Goal: Task Accomplishment & Management: Manage account settings

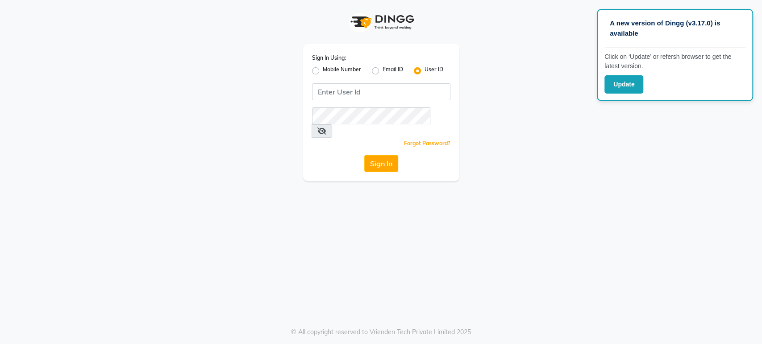
click at [323, 70] on label "Mobile Number" at bounding box center [342, 71] width 38 height 11
click at [323, 70] on input "Mobile Number" at bounding box center [326, 69] width 6 height 6
radio input "true"
radio input "false"
click at [361, 93] on input "Username" at bounding box center [396, 91] width 108 height 17
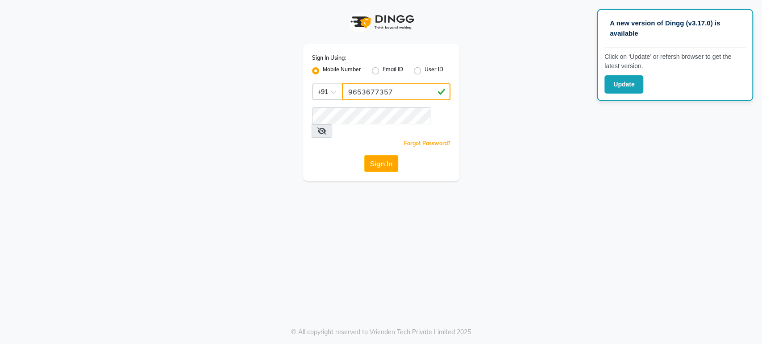
type input "9653677357"
click at [376, 155] on button "Sign In" at bounding box center [381, 163] width 34 height 17
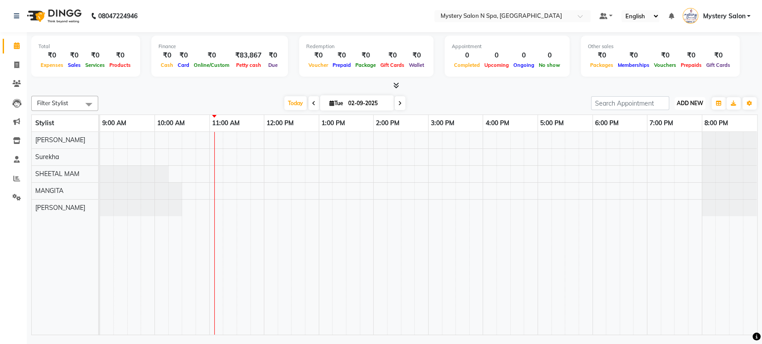
click at [683, 103] on span "ADD NEW" at bounding box center [689, 103] width 26 height 7
click at [663, 144] on link "Add Expense" at bounding box center [669, 144] width 70 height 12
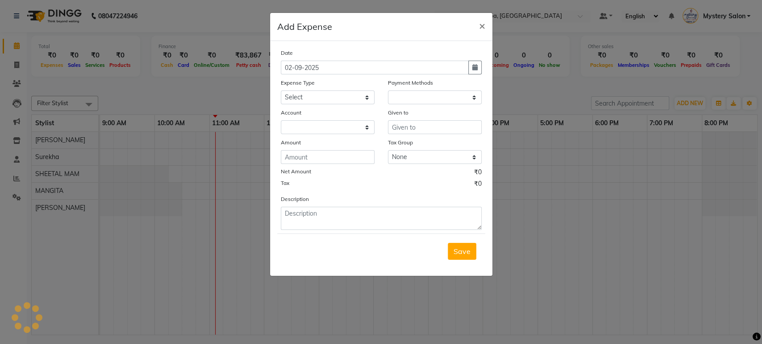
select select "1"
select select "1918"
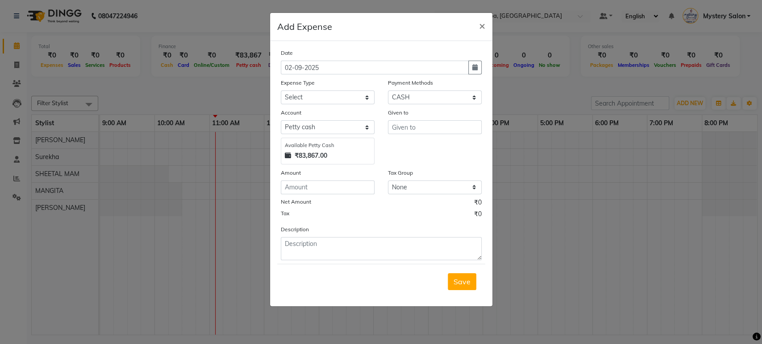
click at [361, 178] on div "Amount" at bounding box center [328, 174] width 94 height 12
click at [357, 186] on input "number" at bounding box center [328, 188] width 94 height 14
type input "83867"
click at [304, 97] on select "Select 2500 Advance Salary Bank charges Car maintenance Cash transfer to bank C…" at bounding box center [328, 98] width 94 height 14
select select "21289"
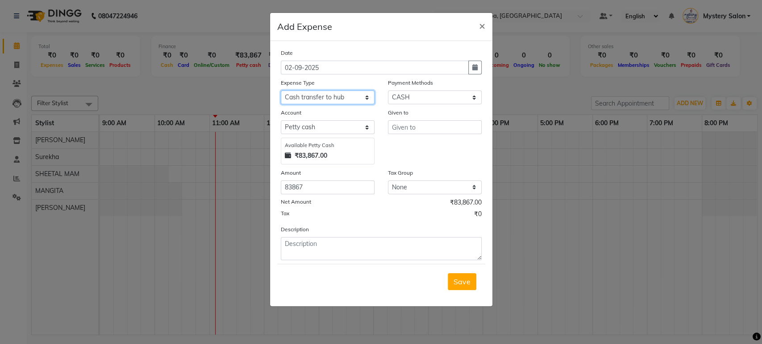
click at [281, 91] on select "Select 2500 Advance Salary Bank charges Car maintenance Cash transfer to bank C…" at bounding box center [328, 98] width 94 height 14
click at [471, 67] on button "button" at bounding box center [474, 68] width 13 height 14
select select "9"
select select "2025"
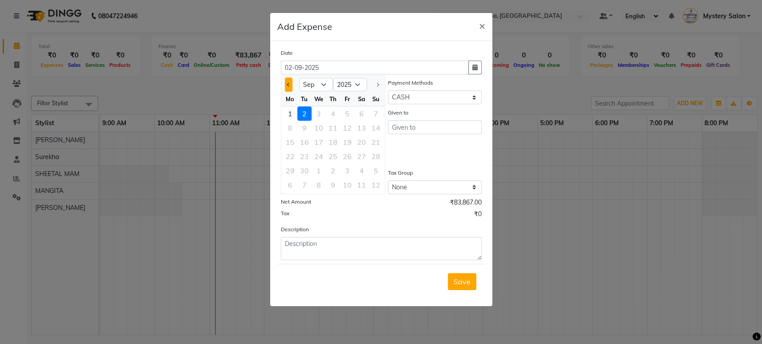
click at [288, 85] on span "Previous month" at bounding box center [288, 85] width 4 height 4
select select "8"
click at [376, 170] on div "31" at bounding box center [376, 171] width 14 height 14
type input "31-08-2025"
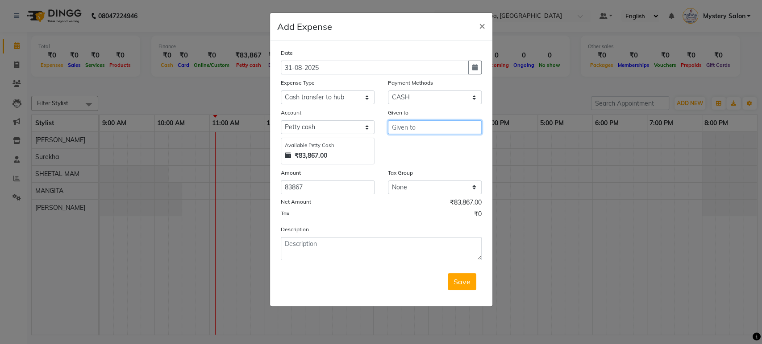
click at [406, 127] on input "text" at bounding box center [435, 127] width 94 height 14
click at [411, 173] on ngb-highlight "SHEETAL MA M" at bounding box center [423, 174] width 49 height 9
type input "SHEETAL MAM"
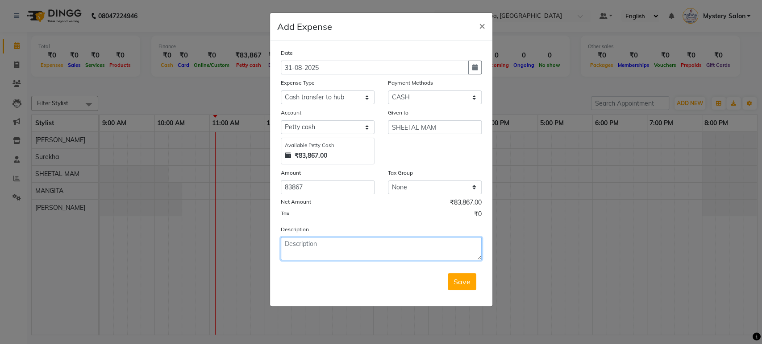
click at [349, 246] on textarea at bounding box center [381, 248] width 201 height 23
type textarea "Given To Mam."
click at [457, 279] on span "Save" at bounding box center [461, 282] width 17 height 9
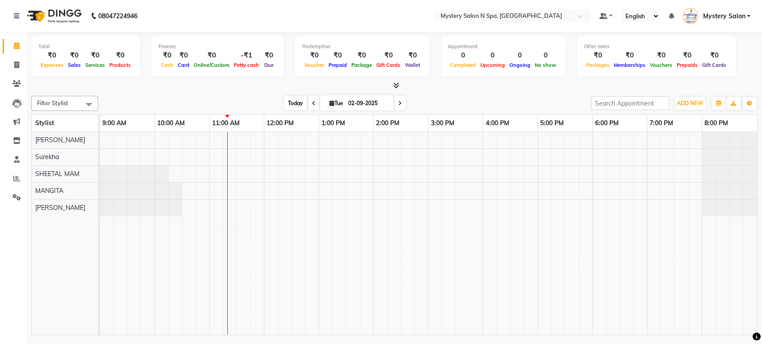
click at [294, 100] on span "Today" at bounding box center [295, 103] width 22 height 14
click at [296, 100] on span "Today" at bounding box center [295, 103] width 22 height 14
click at [414, 103] on div "Today Tue 02-09-2025" at bounding box center [345, 103] width 484 height 13
click at [295, 101] on span "Today" at bounding box center [295, 103] width 22 height 14
click at [394, 87] on icon at bounding box center [396, 85] width 6 height 7
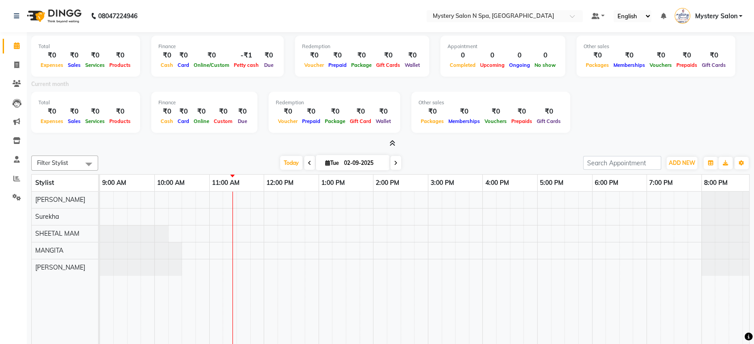
click at [393, 141] on icon at bounding box center [393, 143] width 6 height 7
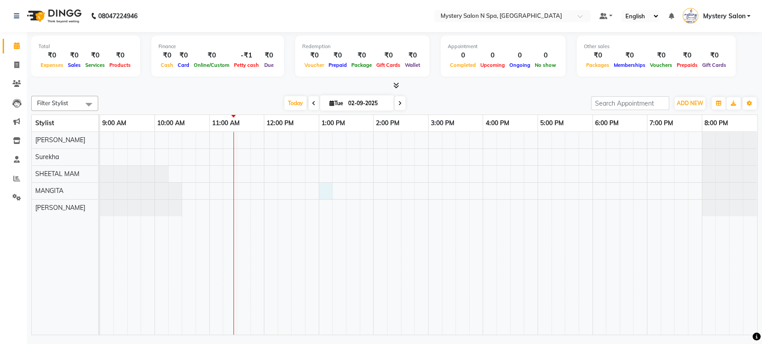
click at [328, 191] on div at bounding box center [428, 233] width 657 height 203
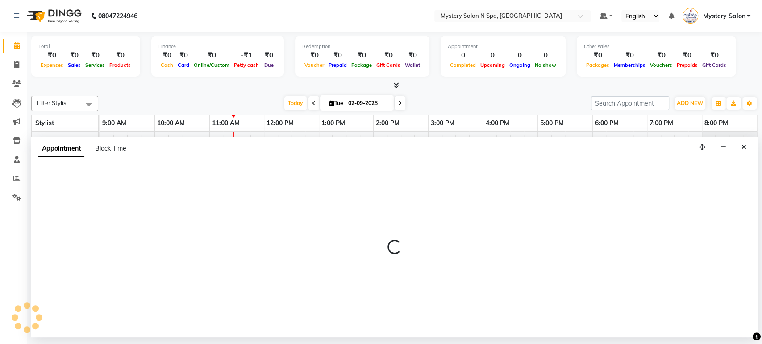
select select "23857"
select select "tentative"
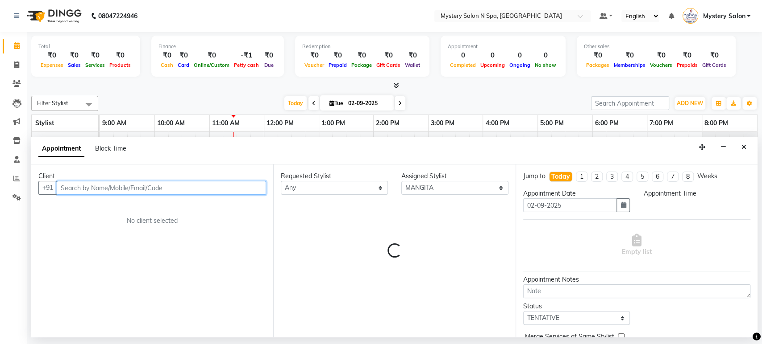
select select "780"
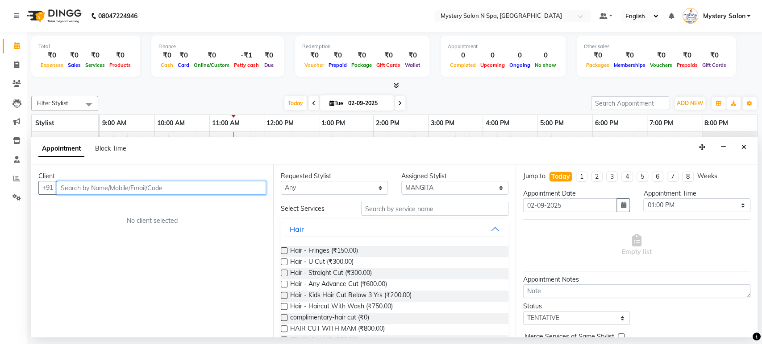
click at [196, 193] on input "text" at bounding box center [161, 188] width 209 height 14
click at [197, 192] on input "text" at bounding box center [161, 188] width 209 height 14
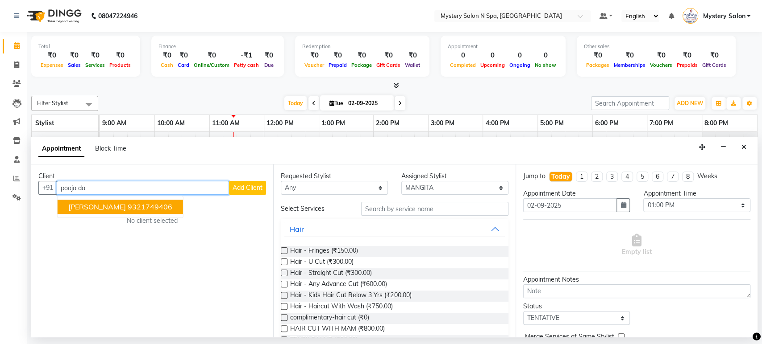
click at [140, 207] on ngb-highlight "9321749406" at bounding box center [150, 207] width 45 height 9
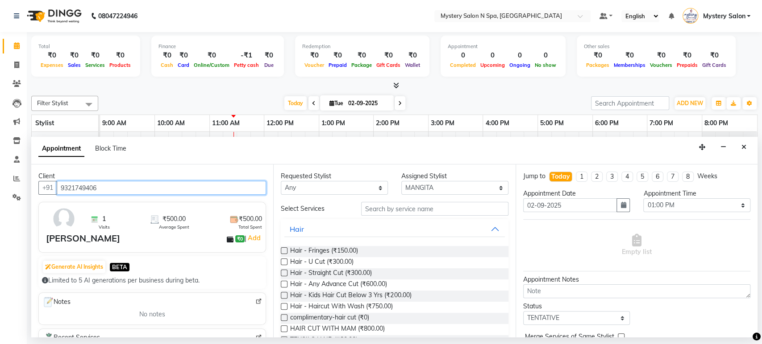
type input "9321749406"
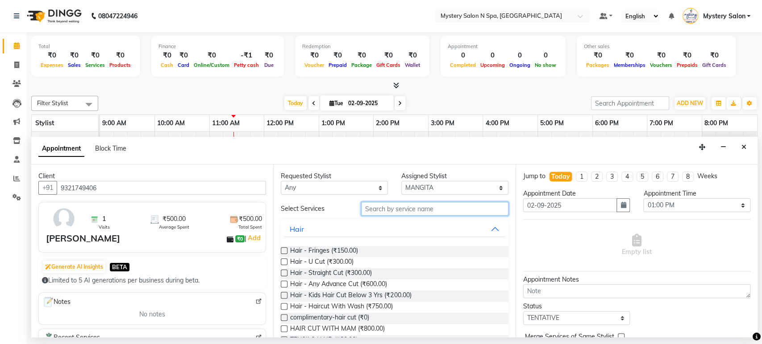
click at [396, 212] on input "text" at bounding box center [434, 209] width 147 height 14
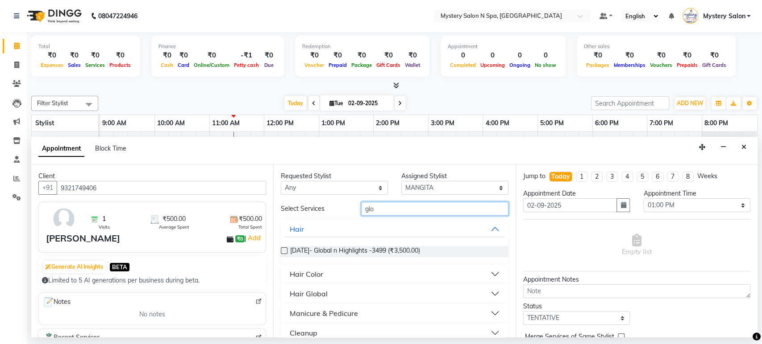
type input "glo"
click at [361, 275] on button "Hair Color" at bounding box center [394, 274] width 220 height 16
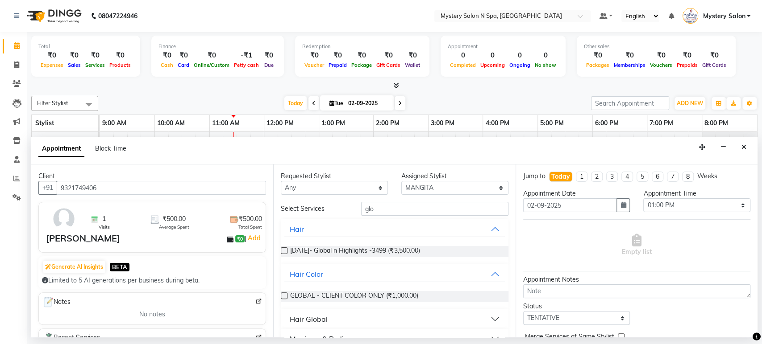
click at [469, 315] on button "Hair Global" at bounding box center [394, 319] width 220 height 16
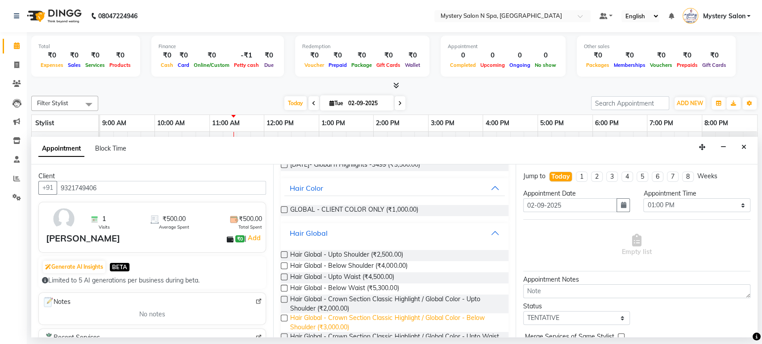
scroll to position [99, 0]
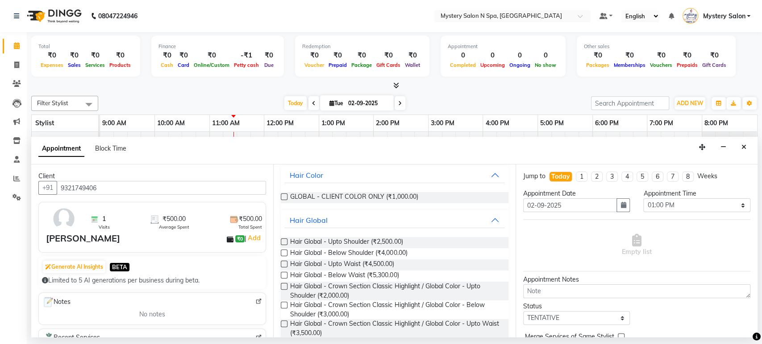
click at [281, 253] on label at bounding box center [284, 253] width 7 height 7
click at [281, 253] on input "checkbox" at bounding box center [284, 254] width 6 height 6
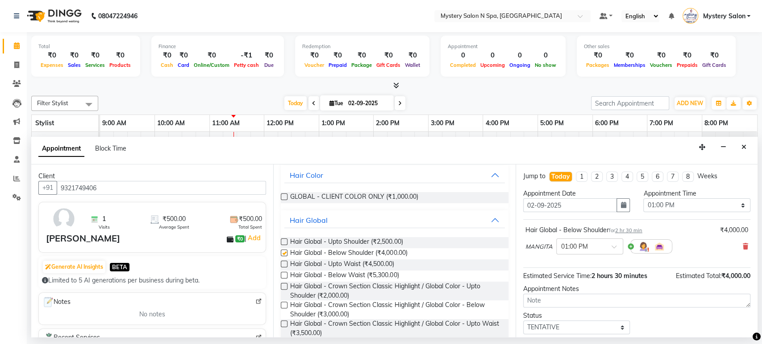
checkbox input "false"
click at [553, 325] on select "Select TENTATIVE CONFIRM CHECK-IN UPCOMING" at bounding box center [576, 328] width 107 height 14
select select "confirm booking"
click at [523, 321] on select "Select TENTATIVE CONFIRM CHECK-IN UPCOMING" at bounding box center [576, 328] width 107 height 14
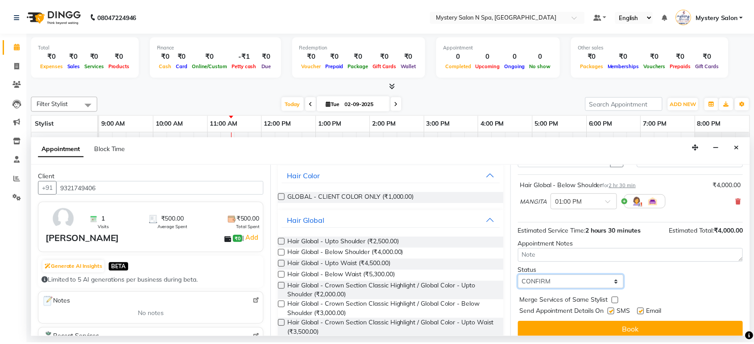
scroll to position [53, 0]
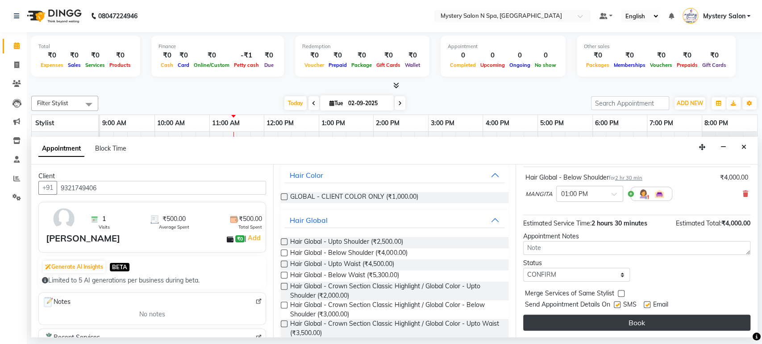
click at [639, 320] on button "Book" at bounding box center [636, 323] width 227 height 16
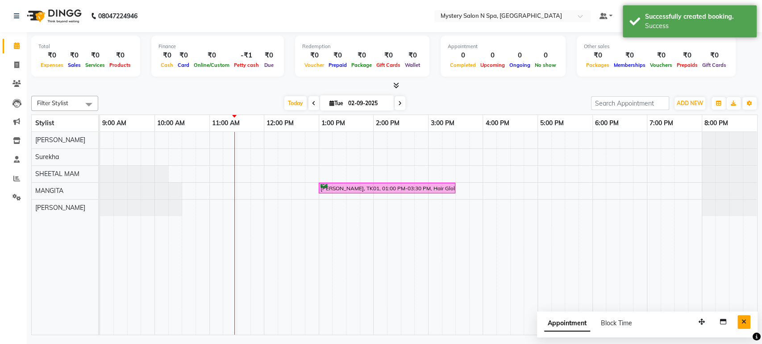
click at [744, 320] on icon "Close" at bounding box center [743, 322] width 5 height 6
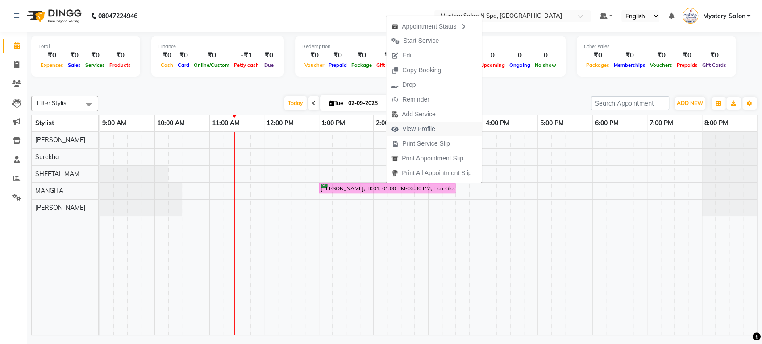
click at [423, 130] on span "View Profile" at bounding box center [418, 128] width 33 height 9
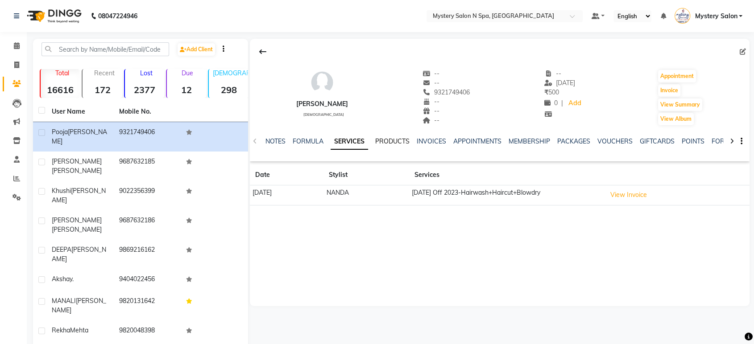
click at [392, 141] on link "PRODUCTS" at bounding box center [392, 141] width 34 height 8
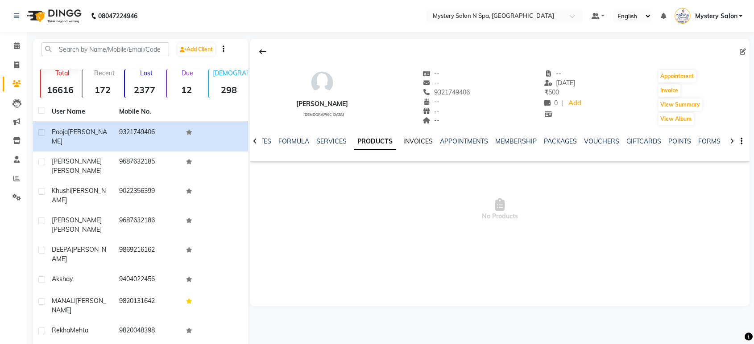
click at [418, 141] on link "INVOICES" at bounding box center [417, 141] width 29 height 8
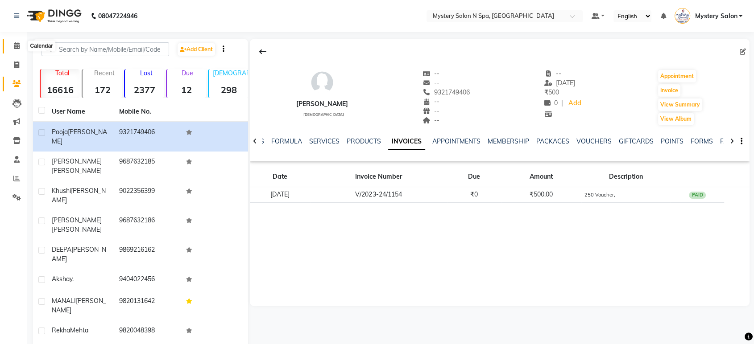
click at [17, 48] on icon at bounding box center [17, 45] width 6 height 7
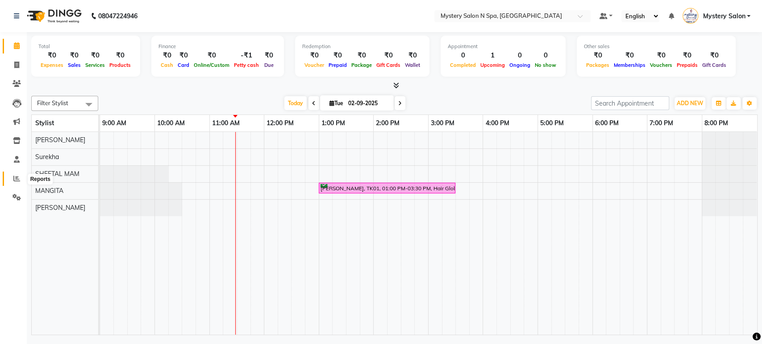
click at [14, 177] on icon at bounding box center [16, 178] width 7 height 7
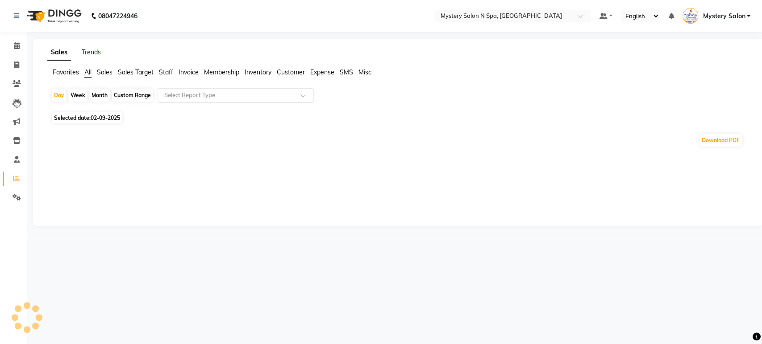
click at [171, 95] on input "text" at bounding box center [226, 95] width 129 height 9
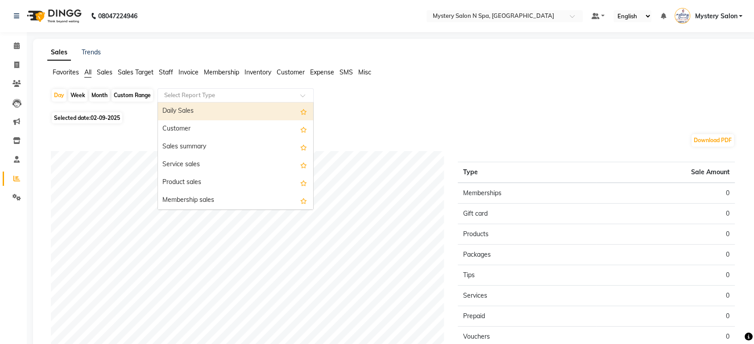
click at [174, 111] on div "Daily Sales" at bounding box center [235, 112] width 155 height 18
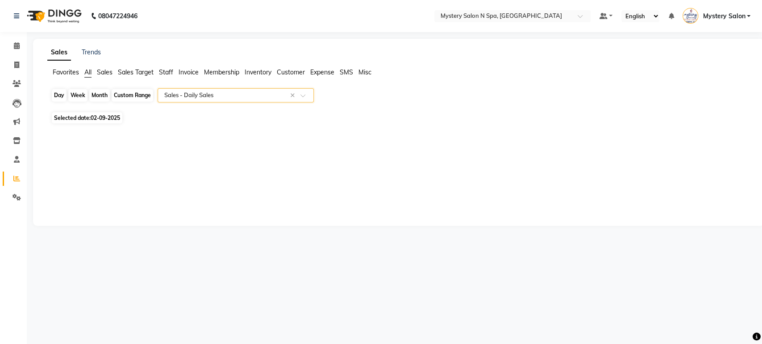
select select "filtered_report"
select select "pdf"
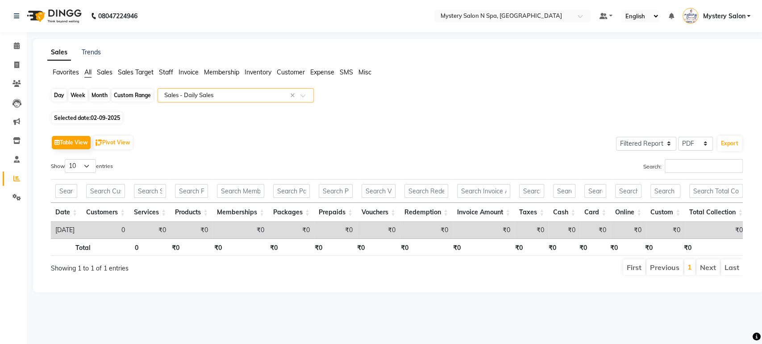
click at [61, 100] on div "Day" at bounding box center [59, 95] width 15 height 12
select select "9"
select select "2025"
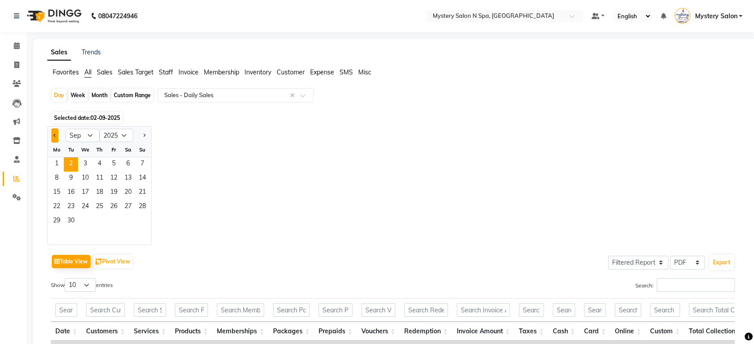
click at [51, 134] on button "Previous month" at bounding box center [54, 136] width 7 height 14
select select "8"
click at [128, 219] on span "30" at bounding box center [128, 222] width 14 height 14
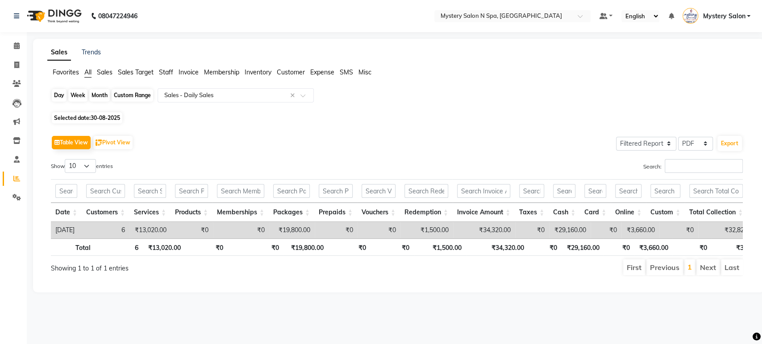
click at [62, 97] on div "Day" at bounding box center [59, 95] width 15 height 12
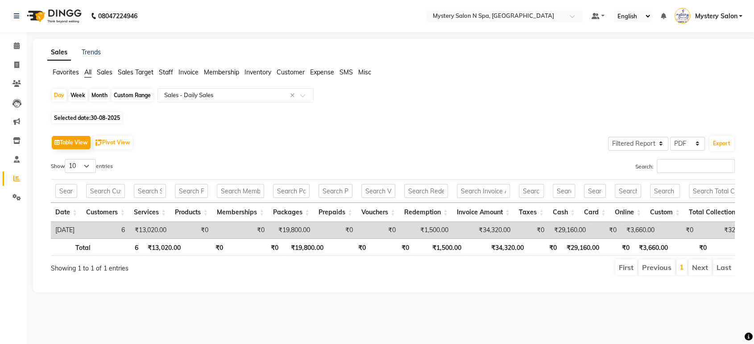
select select "8"
select select "2025"
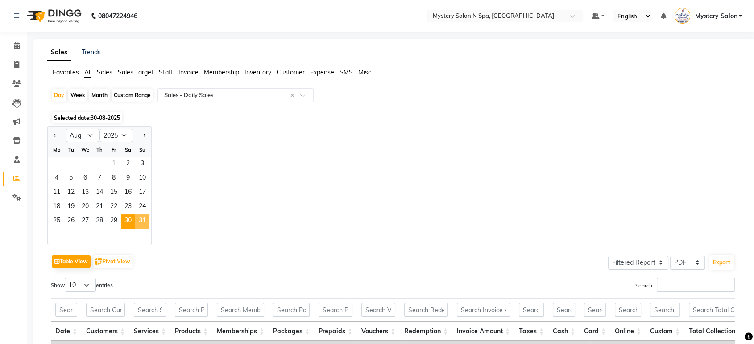
click at [139, 221] on span "31" at bounding box center [142, 222] width 14 height 14
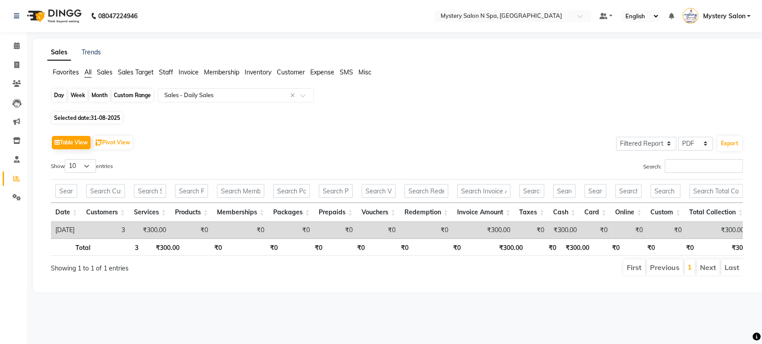
click at [64, 95] on div "Day" at bounding box center [59, 95] width 15 height 12
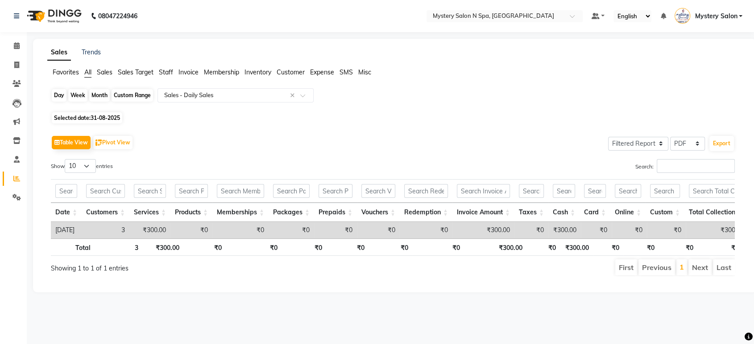
select select "8"
select select "2025"
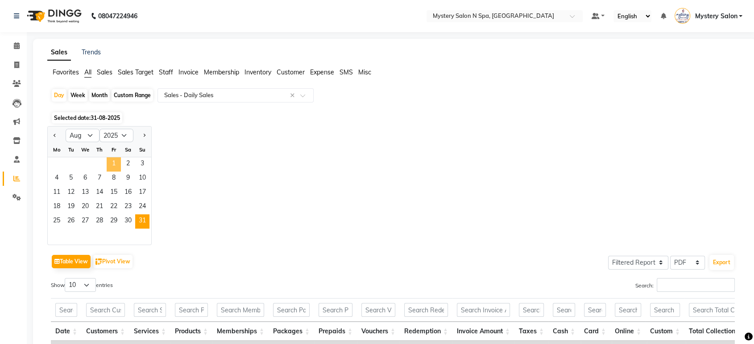
click at [114, 162] on span "1" at bounding box center [114, 165] width 14 height 14
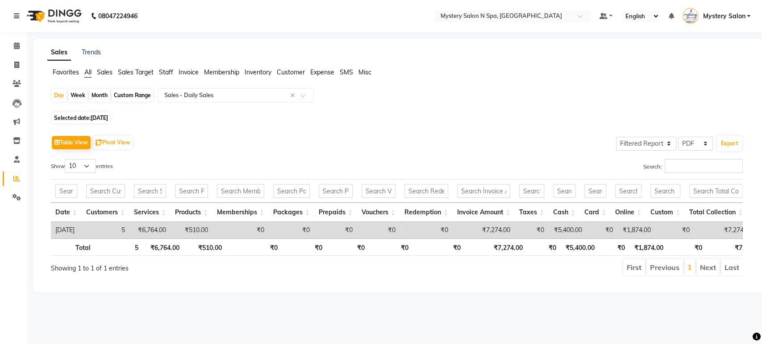
click at [104, 92] on div "Month" at bounding box center [99, 95] width 21 height 12
select select "8"
select select "2025"
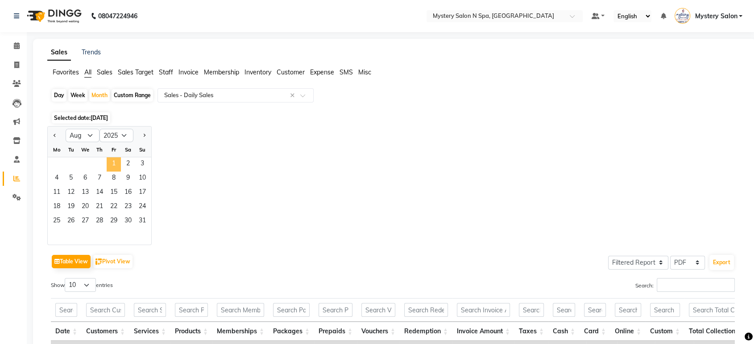
click at [110, 163] on span "1" at bounding box center [114, 165] width 14 height 14
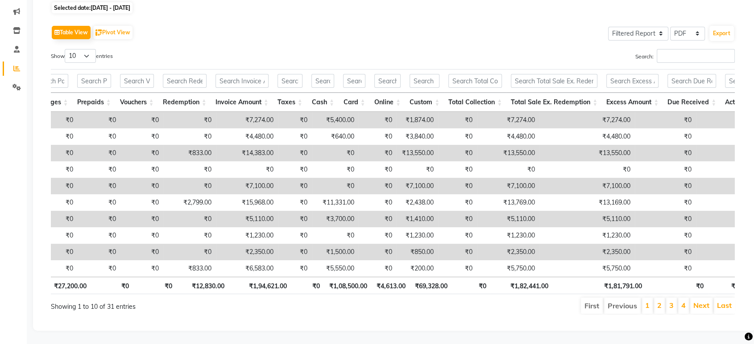
scroll to position [0, 237]
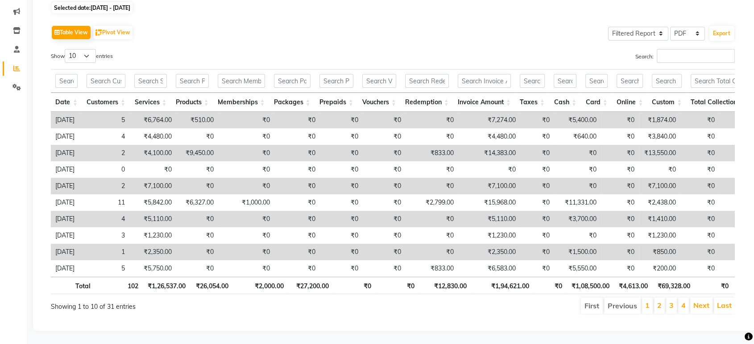
click at [651, 299] on li "1" at bounding box center [647, 306] width 11 height 16
click at [660, 301] on link "2" at bounding box center [659, 305] width 4 height 9
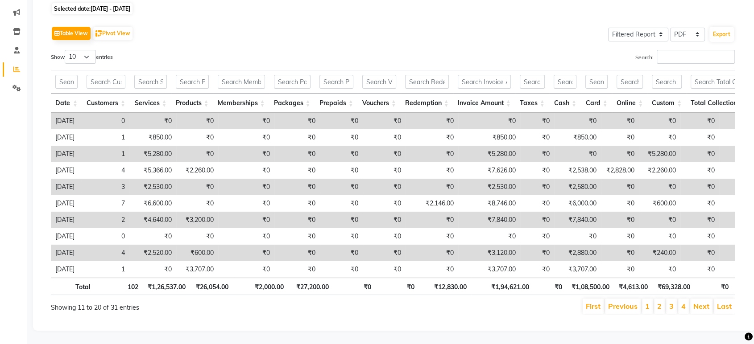
scroll to position [124, 0]
click at [669, 299] on li "3" at bounding box center [671, 306] width 11 height 15
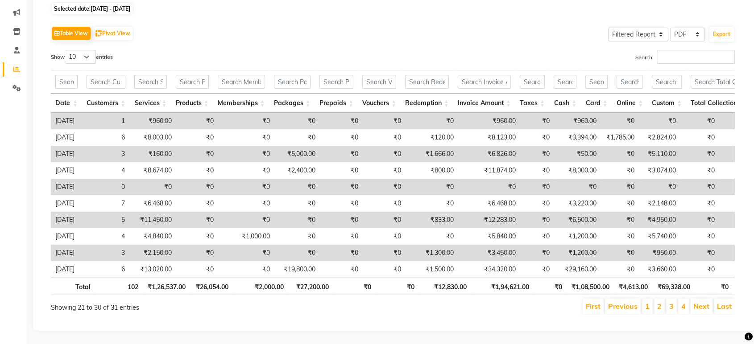
scroll to position [119, 0]
click at [682, 302] on link "4" at bounding box center [683, 306] width 4 height 9
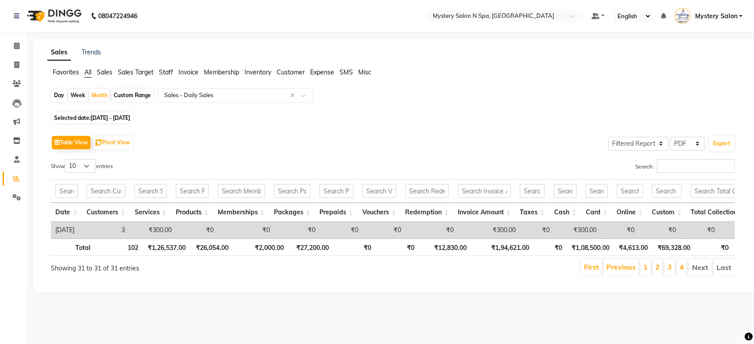
scroll to position [0, 0]
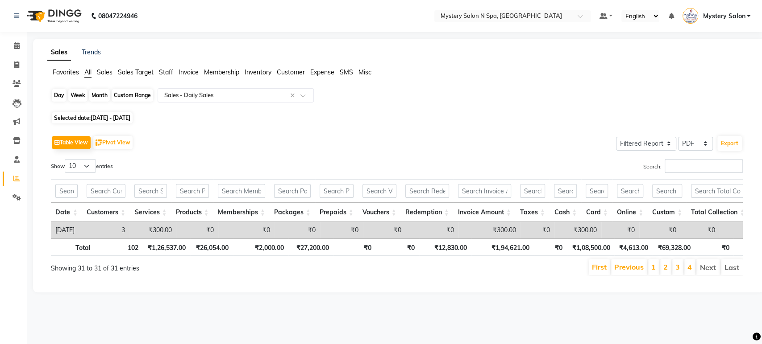
click at [98, 95] on div "Month" at bounding box center [99, 95] width 21 height 12
select select "8"
select select "2025"
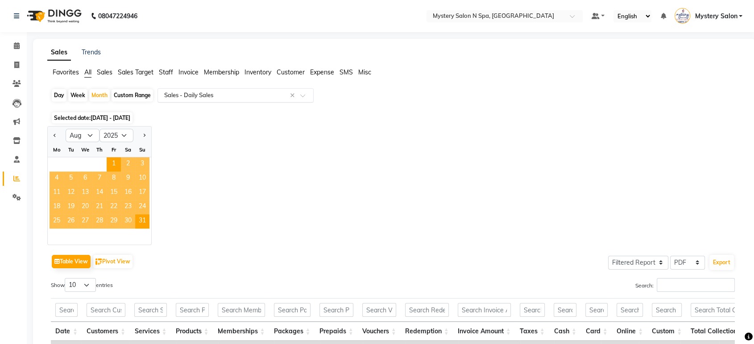
click at [201, 95] on input "text" at bounding box center [226, 95] width 129 height 9
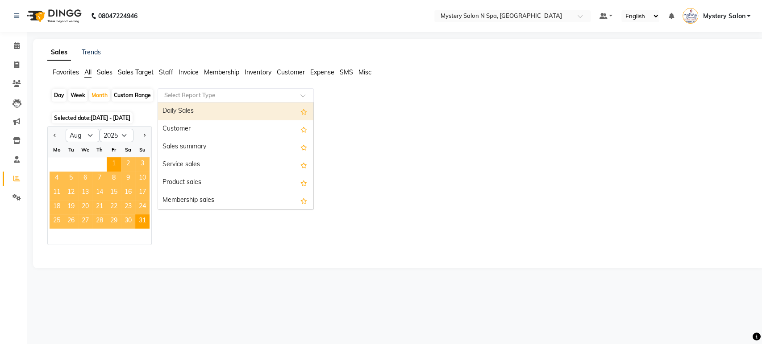
click at [262, 96] on input "text" at bounding box center [226, 95] width 129 height 9
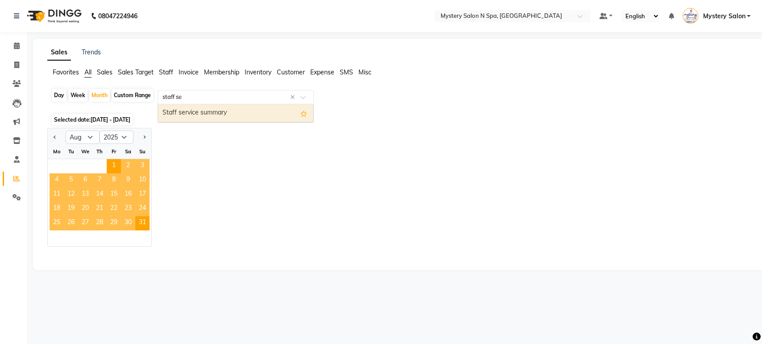
type input "staff ser"
click at [261, 108] on div "Staff service summary" at bounding box center [235, 113] width 155 height 18
select select "filtered_report"
select select "pdf"
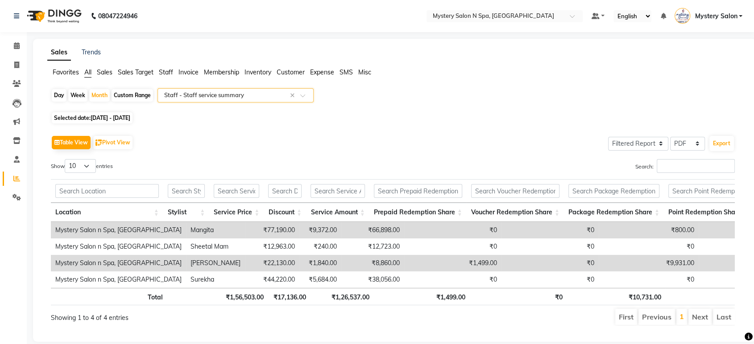
scroll to position [25, 0]
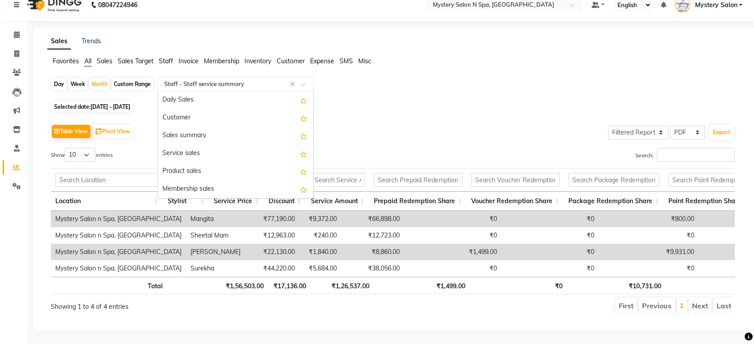
click at [202, 80] on input "text" at bounding box center [226, 84] width 129 height 9
click at [238, 91] on div "Daily Sales" at bounding box center [235, 100] width 155 height 18
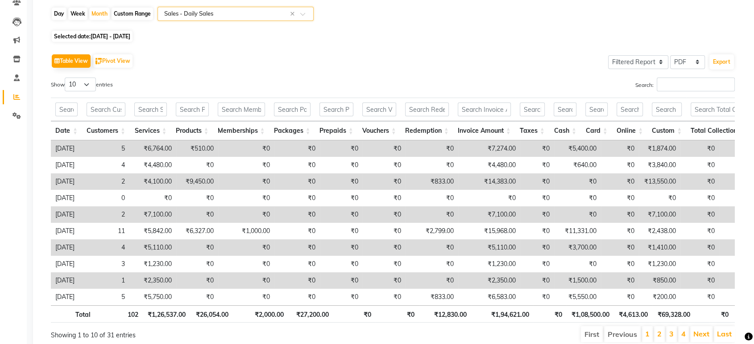
scroll to position [124, 0]
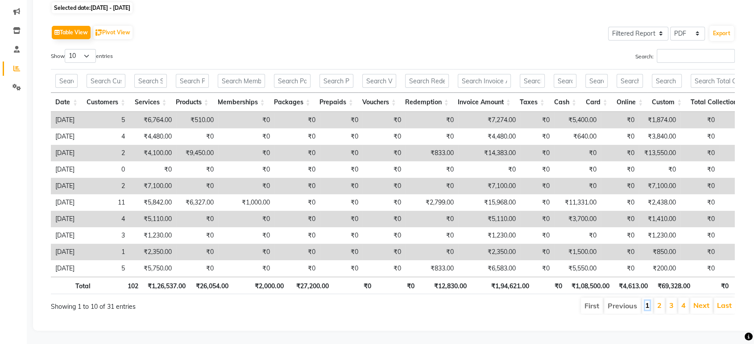
click at [646, 301] on link "1" at bounding box center [647, 305] width 4 height 9
click at [659, 301] on link "2" at bounding box center [659, 305] width 4 height 9
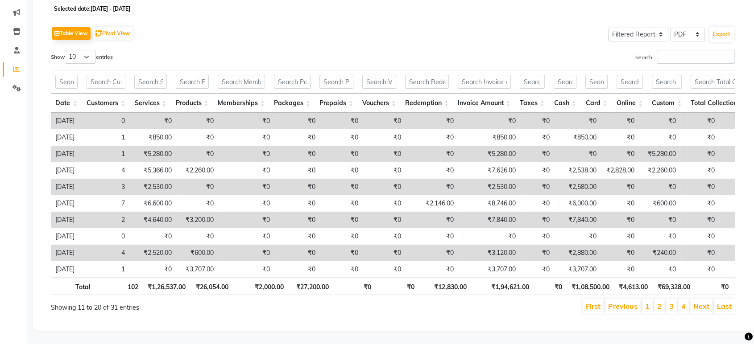
scroll to position [124, 0]
click at [668, 299] on li "3" at bounding box center [671, 306] width 11 height 15
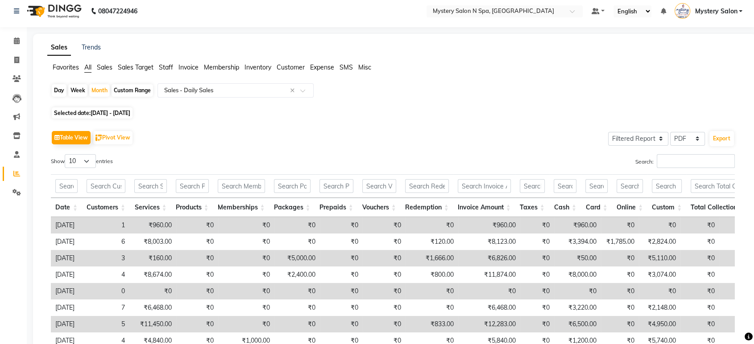
scroll to position [0, 0]
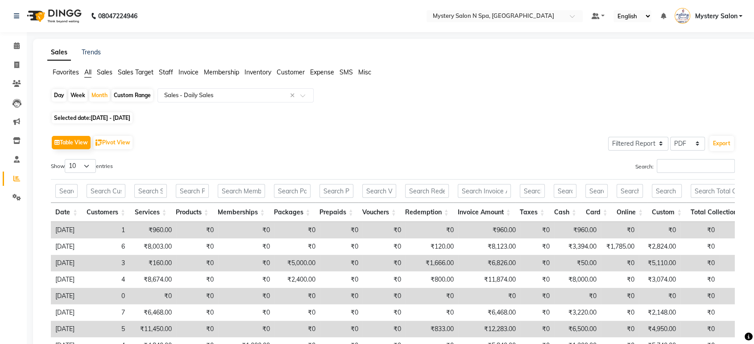
click at [58, 95] on div "Day" at bounding box center [59, 95] width 15 height 12
select select "8"
select select "2025"
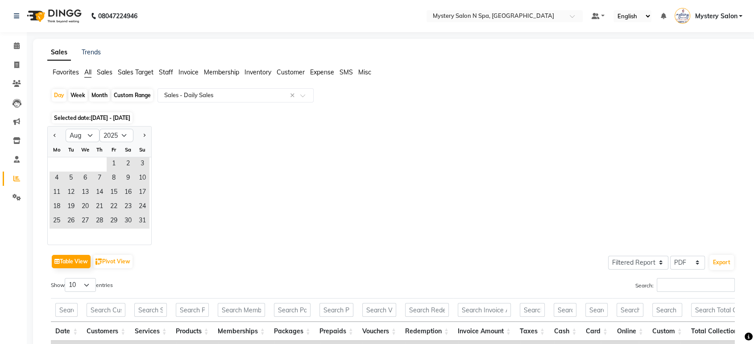
click at [98, 95] on div "Month" at bounding box center [99, 95] width 21 height 12
select select "8"
select select "2025"
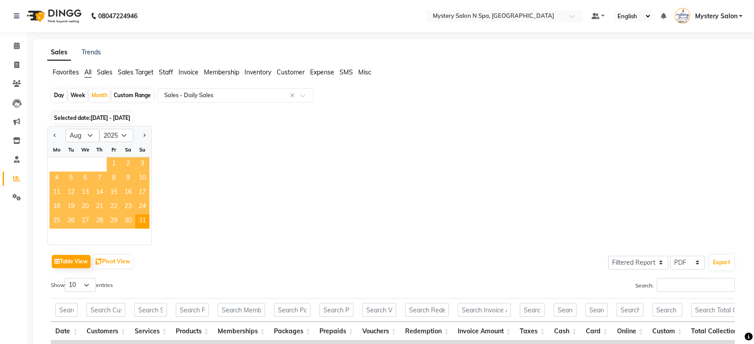
click at [112, 159] on span "1" at bounding box center [114, 165] width 14 height 14
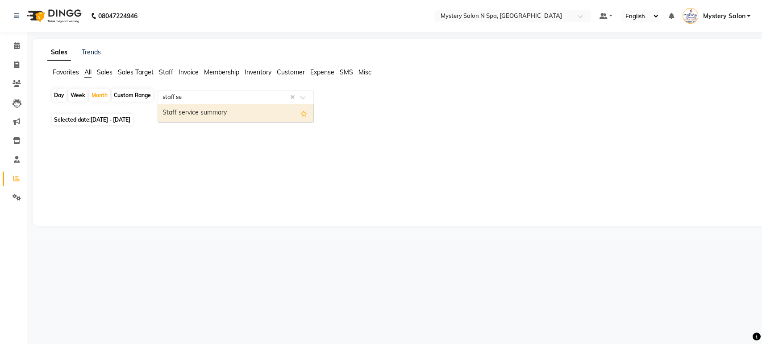
type input "staff ser"
click at [264, 115] on div "Staff service summary" at bounding box center [235, 113] width 155 height 18
select select "filtered_report"
select select "pdf"
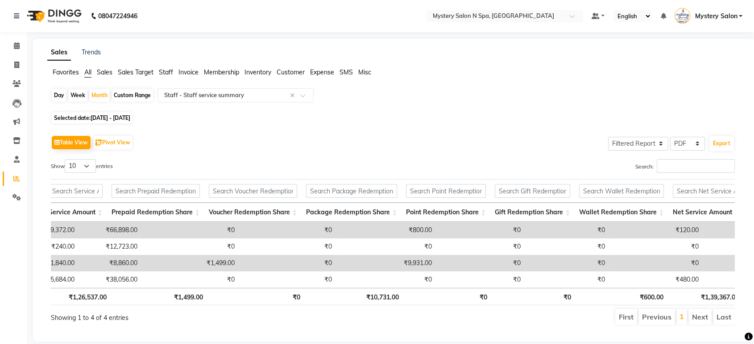
scroll to position [0, 118]
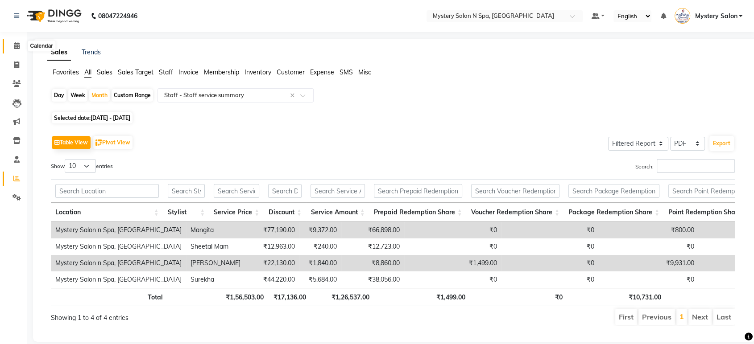
click at [14, 46] on icon at bounding box center [17, 45] width 6 height 7
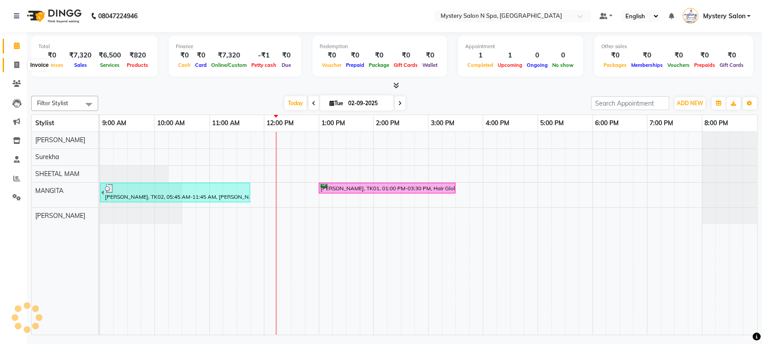
click at [13, 63] on span at bounding box center [17, 65] width 16 height 10
select select "service"
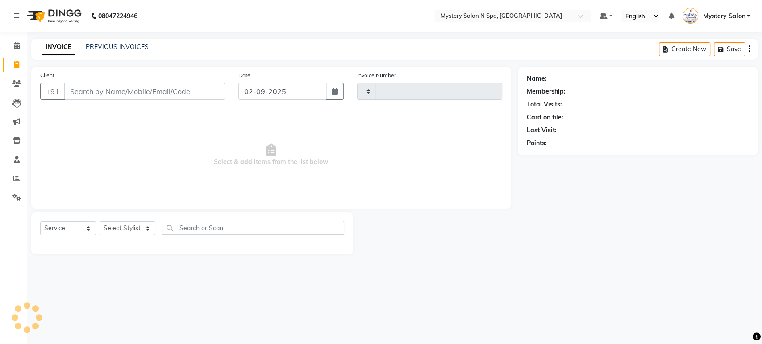
type input "0585"
select select "142"
click at [109, 44] on link "PREVIOUS INVOICES" at bounding box center [117, 47] width 63 height 8
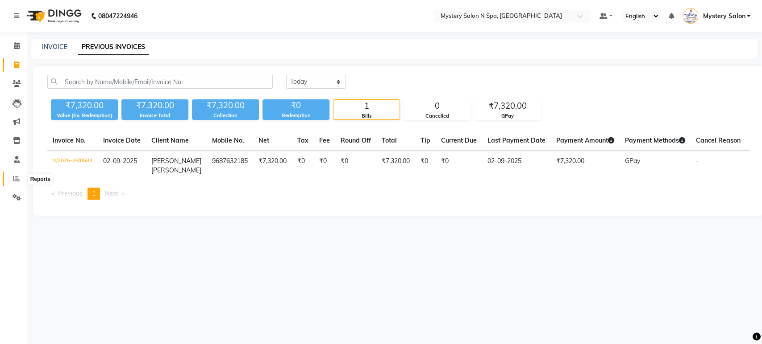
click at [19, 174] on span at bounding box center [17, 179] width 16 height 10
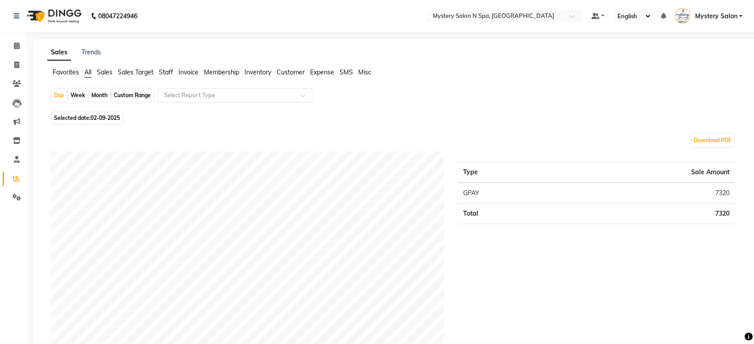
click at [208, 94] on input "text" at bounding box center [226, 95] width 129 height 9
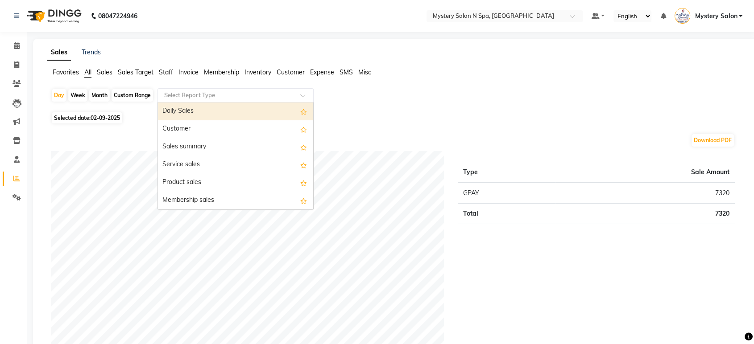
click at [207, 105] on div "Daily Sales" at bounding box center [235, 112] width 155 height 18
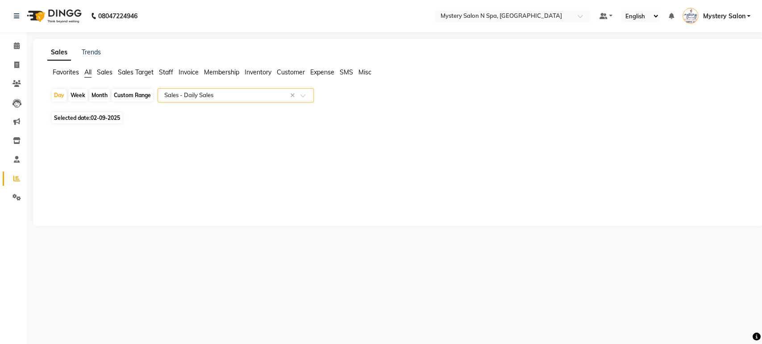
select select "filtered_report"
select select "pdf"
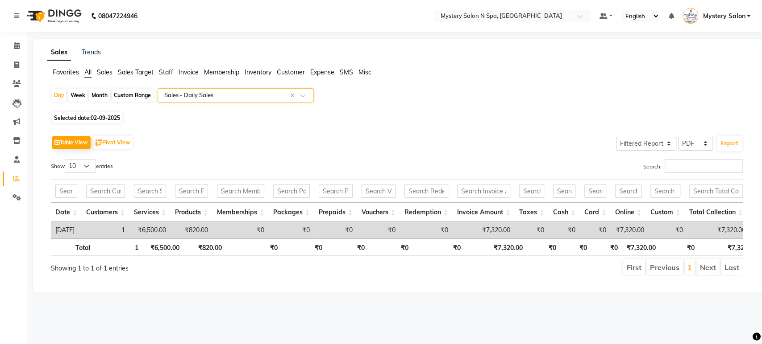
click at [98, 96] on div "Month" at bounding box center [99, 95] width 21 height 12
select select "9"
select select "2025"
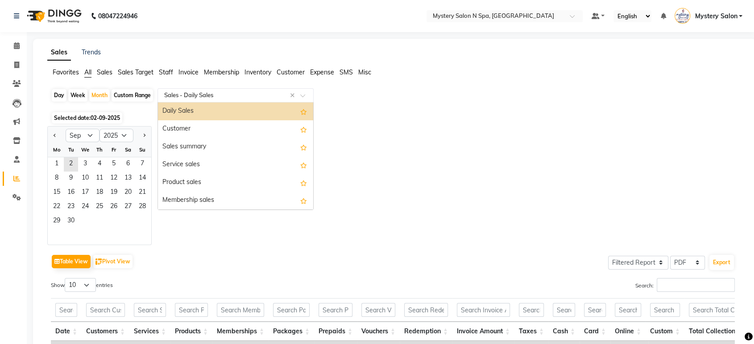
click at [289, 91] on input "text" at bounding box center [226, 95] width 129 height 9
click at [257, 94] on input "text" at bounding box center [226, 95] width 129 height 9
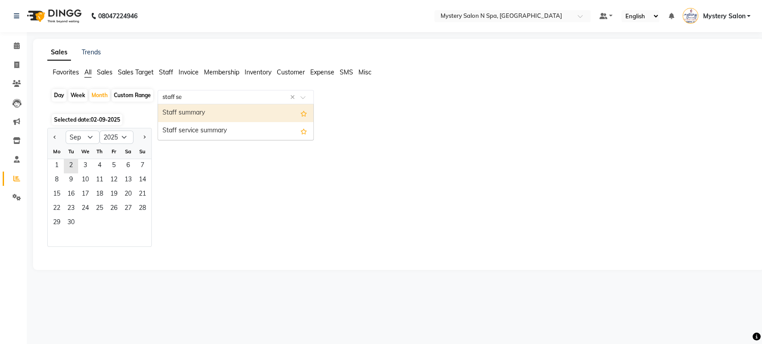
type input "staff ser"
click at [279, 114] on div "Staff service summary" at bounding box center [235, 113] width 155 height 18
select select "filtered_report"
select select "pdf"
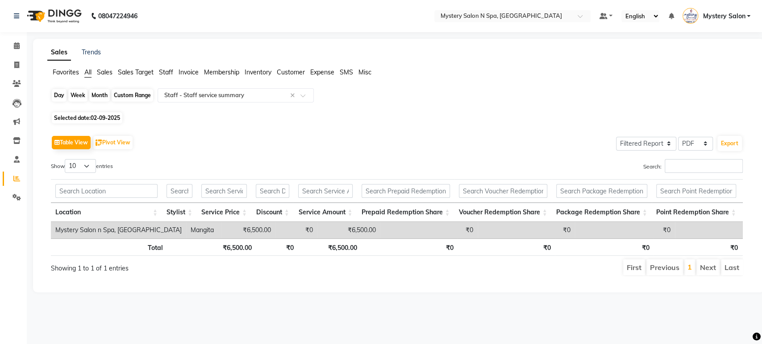
click at [92, 95] on div "Month" at bounding box center [99, 95] width 21 height 12
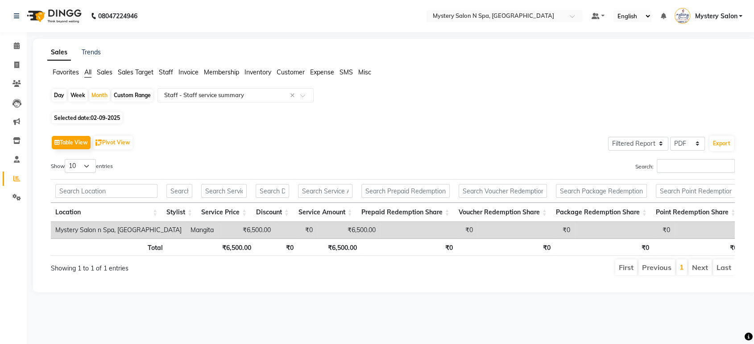
select select "9"
select select "2025"
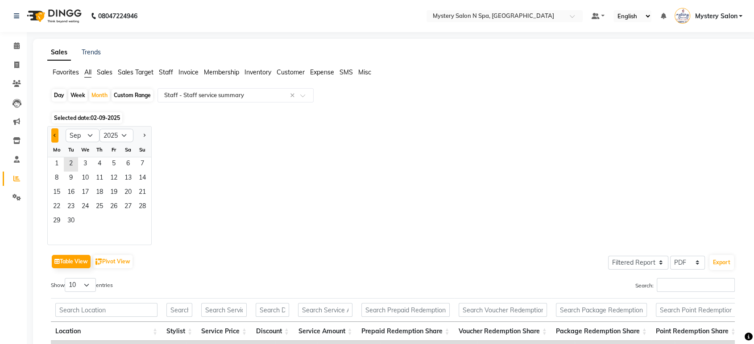
click at [55, 135] on span "Previous month" at bounding box center [55, 134] width 3 height 3
select select "8"
click at [111, 163] on span "1" at bounding box center [114, 165] width 14 height 14
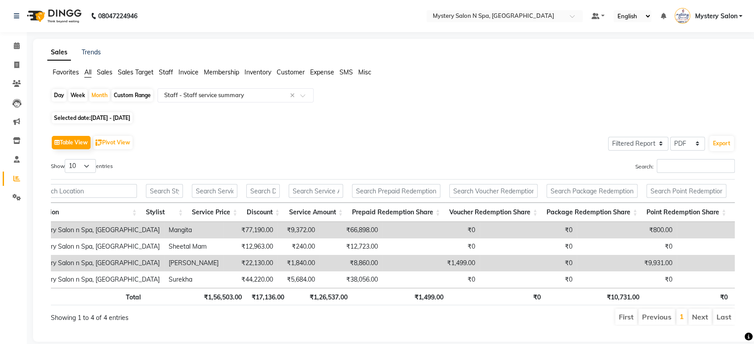
scroll to position [0, 32]
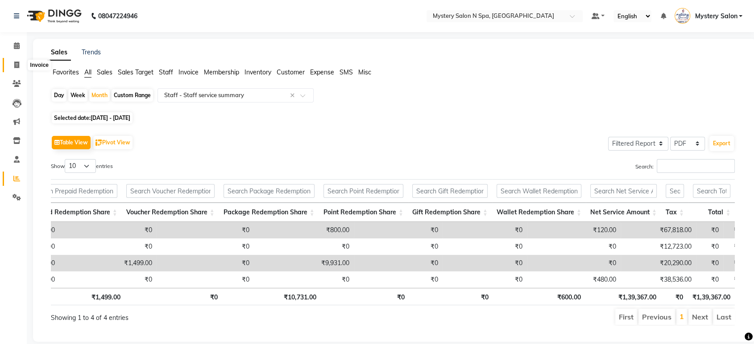
click at [16, 66] on icon at bounding box center [16, 65] width 5 height 7
select select "service"
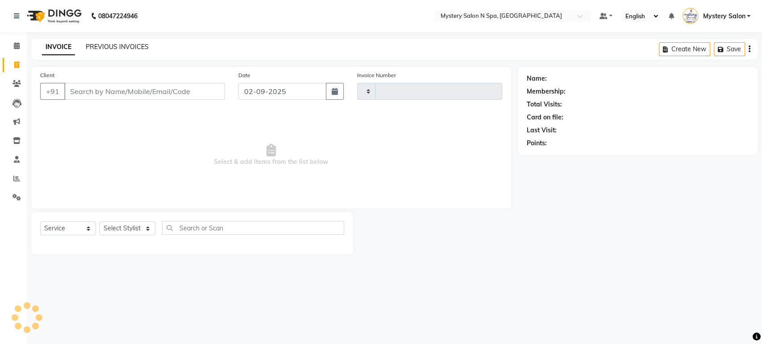
type input "0585"
select select "142"
click at [143, 46] on link "PREVIOUS INVOICES" at bounding box center [117, 47] width 63 height 8
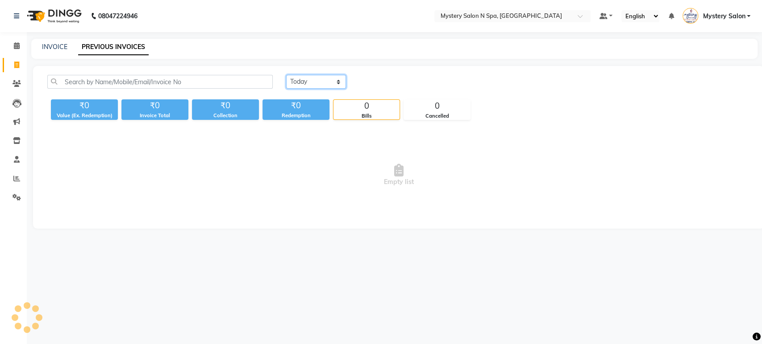
click at [313, 78] on select "Today Yesterday Custom Range" at bounding box center [316, 82] width 60 height 14
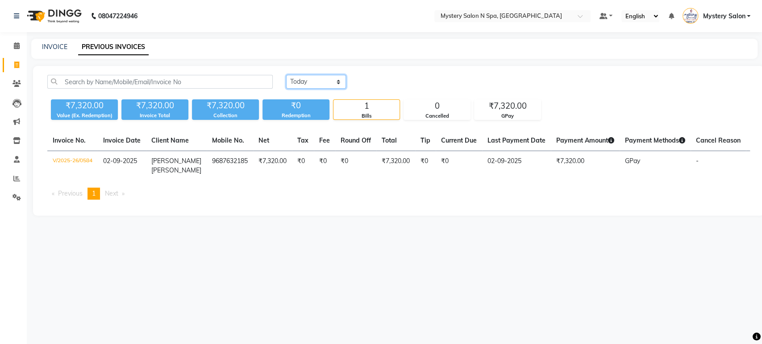
select select "range"
click at [286, 75] on select "Today Yesterday Custom Range" at bounding box center [316, 82] width 60 height 14
click at [390, 79] on input "02-09-2025" at bounding box center [388, 82] width 62 height 12
select select "9"
select select "2025"
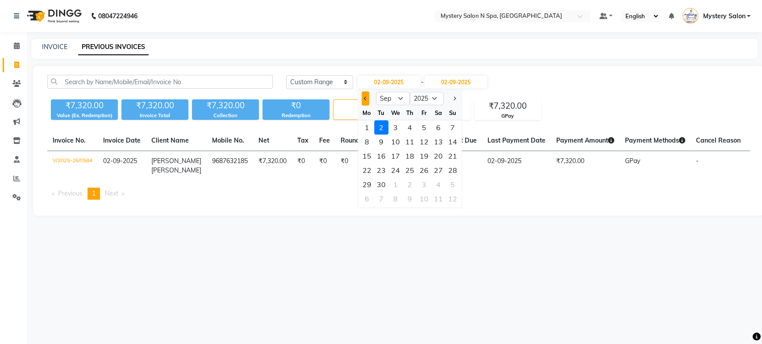
click at [366, 97] on button "Previous month" at bounding box center [365, 98] width 8 height 14
select select "8"
click at [379, 138] on div "5" at bounding box center [381, 142] width 14 height 14
type input "05-08-2025"
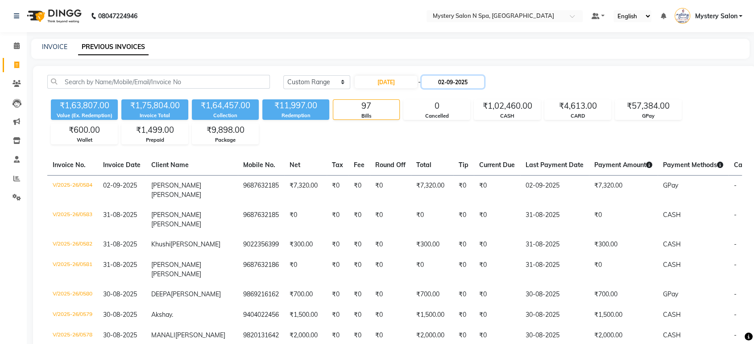
click at [443, 83] on input "02-09-2025" at bounding box center [453, 82] width 62 height 12
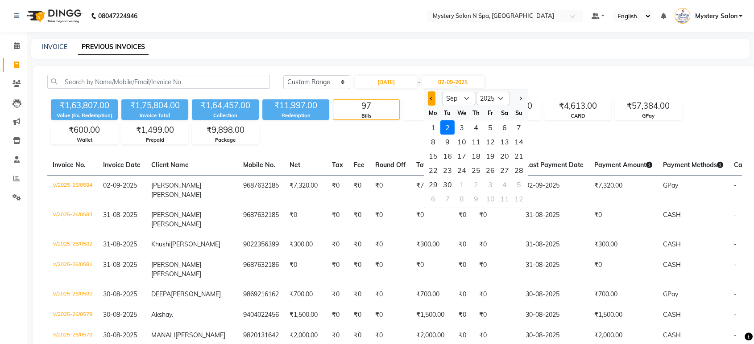
click at [434, 101] on button "Previous month" at bounding box center [432, 98] width 8 height 14
select select "8"
click at [448, 139] on div "5" at bounding box center [447, 142] width 14 height 14
type input "05-08-2025"
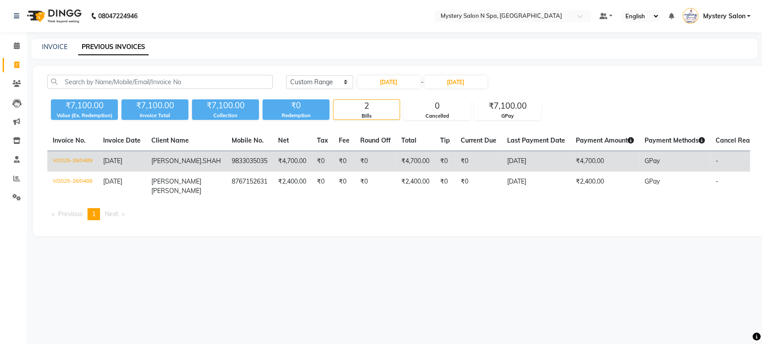
click at [286, 164] on td "₹4,700.00" at bounding box center [292, 161] width 39 height 21
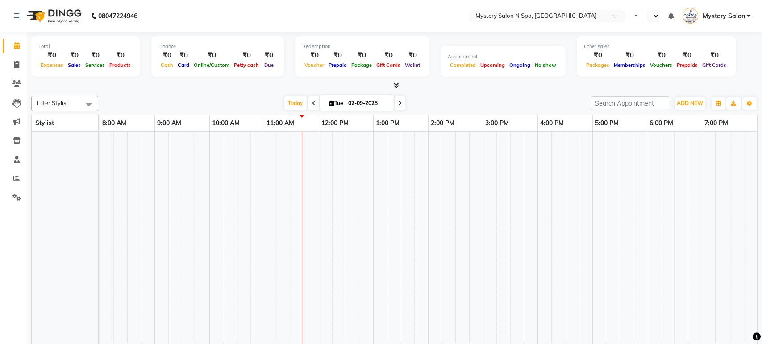
select select "en"
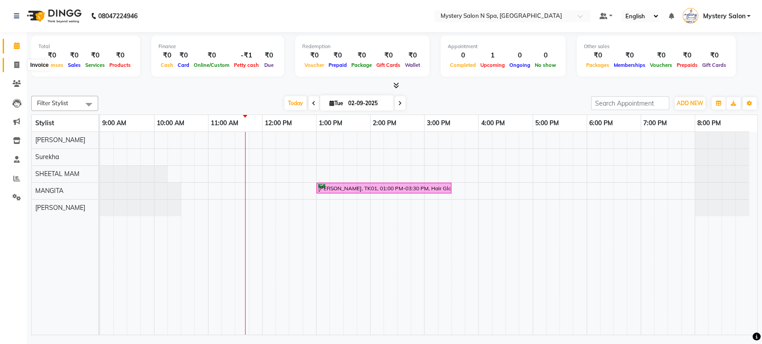
click at [14, 66] on icon at bounding box center [16, 65] width 5 height 7
select select "142"
select select "service"
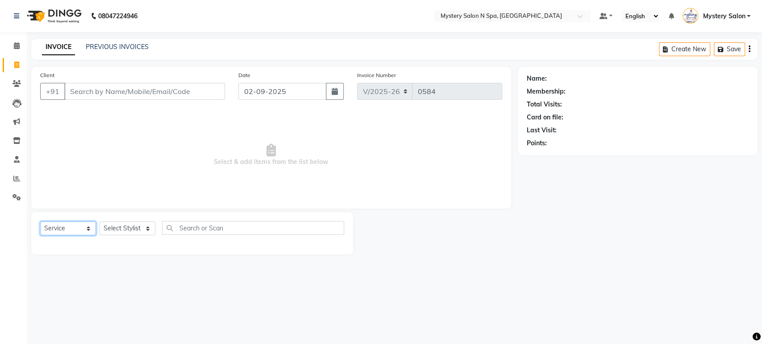
click at [61, 233] on select "Select Service Product Membership Package Voucher Prepaid Gift Card" at bounding box center [68, 229] width 56 height 14
click at [40, 222] on select "Select Service Product Membership Package Voucher Prepaid Gift Card" at bounding box center [68, 229] width 56 height 14
click at [119, 222] on select "Select Stylist Alim Salmani Choi MANGITA Mystery Salon SHEETAL MAM Surekha" at bounding box center [128, 229] width 56 height 14
select select "23857"
click at [100, 222] on select "Select Stylist Alim Salmani Choi MANGITA Mystery Salon SHEETAL MAM Surekha" at bounding box center [128, 229] width 56 height 14
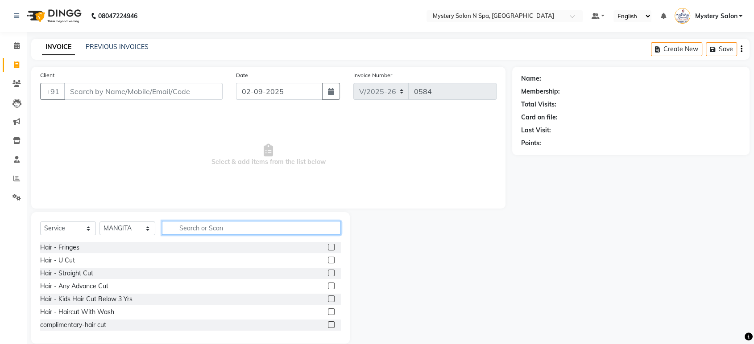
click at [198, 228] on input "text" at bounding box center [251, 228] width 179 height 14
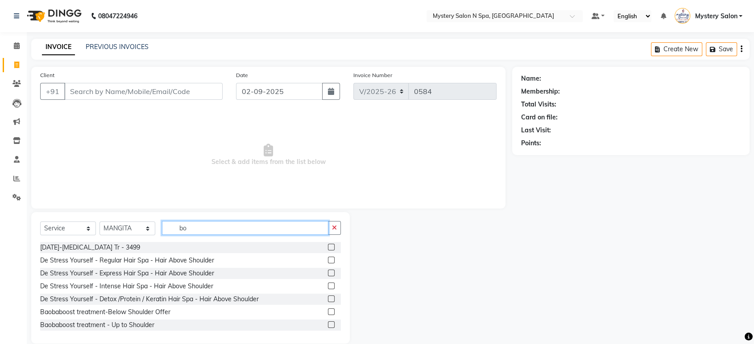
type input "b"
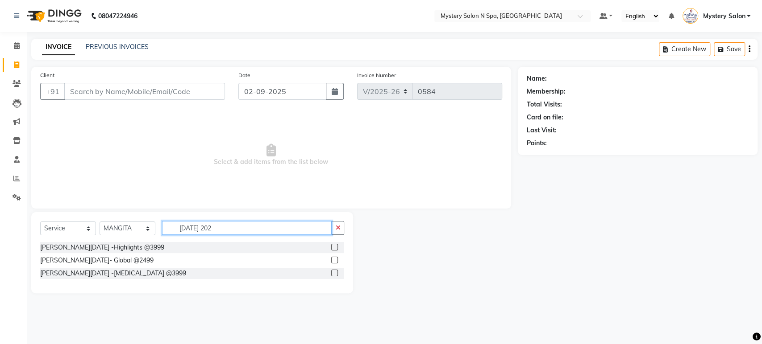
type input "ganesh chaturthi 202"
click at [332, 273] on label at bounding box center [334, 273] width 7 height 7
click at [332, 273] on input "checkbox" at bounding box center [334, 274] width 6 height 6
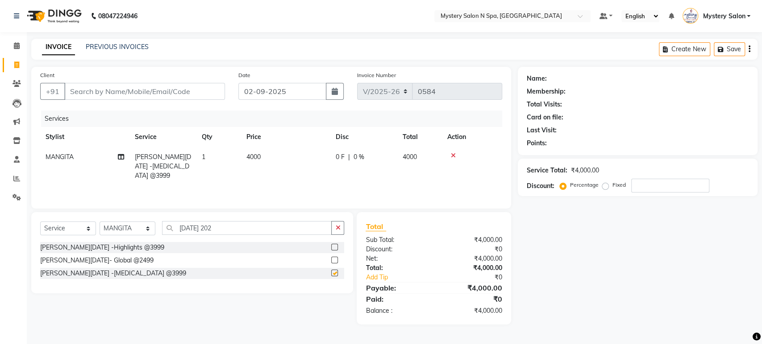
checkbox input "false"
click at [336, 260] on label at bounding box center [334, 260] width 7 height 7
click at [336, 260] on input "checkbox" at bounding box center [334, 261] width 6 height 6
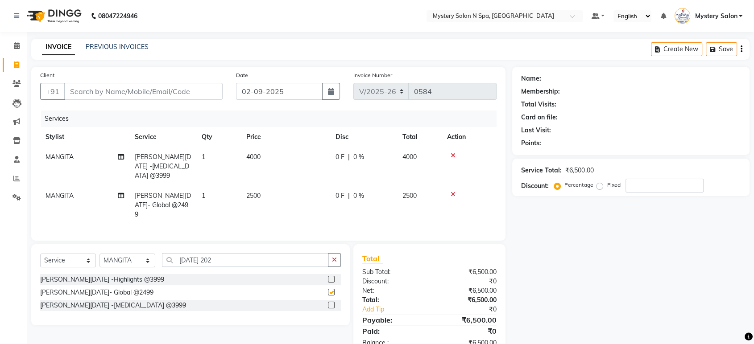
checkbox input "false"
click at [332, 261] on button "button" at bounding box center [334, 260] width 13 height 14
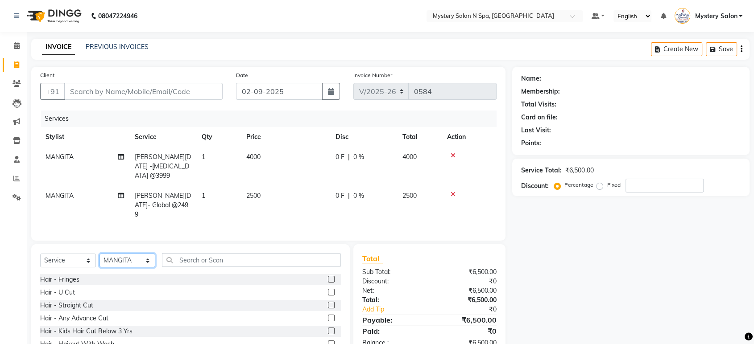
click at [111, 268] on select "Select Stylist [PERSON_NAME] [PERSON_NAME] Mystery Salon SHEETAL MAM [PERSON_NA…" at bounding box center [128, 261] width 56 height 14
select select "4215"
click at [100, 261] on select "Select Stylist [PERSON_NAME] [PERSON_NAME] Mystery Salon SHEETAL MAM [PERSON_NA…" at bounding box center [128, 261] width 56 height 14
click at [60, 268] on select "Select Service Product Membership Package Voucher Prepaid Gift Card" at bounding box center [68, 261] width 56 height 14
click at [40, 261] on select "Select Service Product Membership Package Voucher Prepaid Gift Card" at bounding box center [68, 261] width 56 height 14
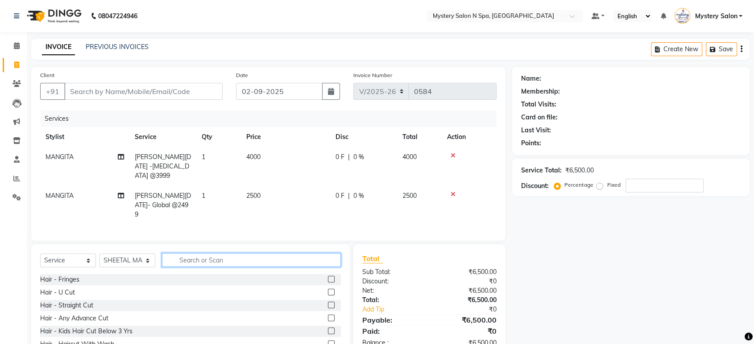
click at [201, 265] on input "text" at bounding box center [251, 260] width 179 height 14
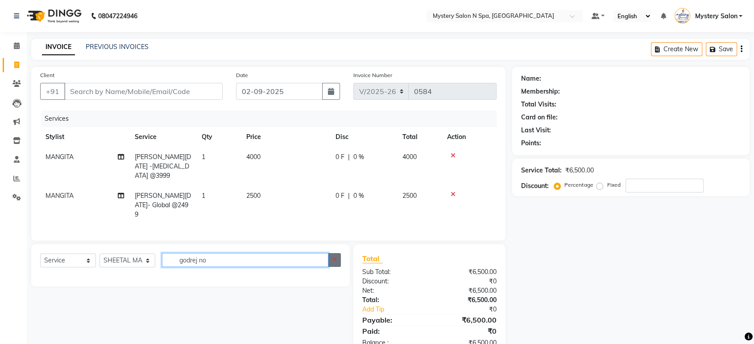
type input "godrej no"
click at [333, 263] on icon "button" at bounding box center [334, 260] width 5 height 6
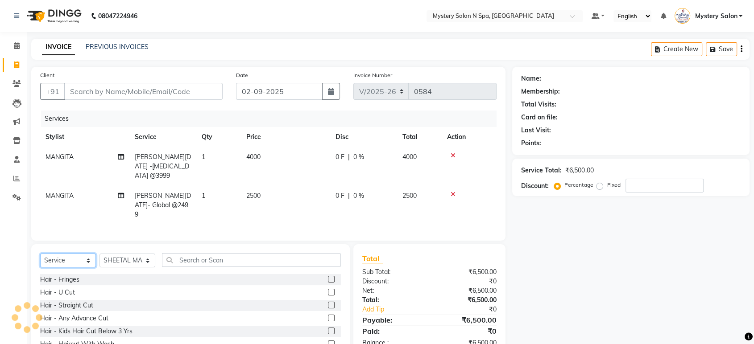
click at [64, 268] on select "Select Service Product Membership Package Voucher Prepaid Gift Card" at bounding box center [68, 261] width 56 height 14
select select "product"
click at [40, 261] on select "Select Service Product Membership Package Voucher Prepaid Gift Card" at bounding box center [68, 261] width 56 height 14
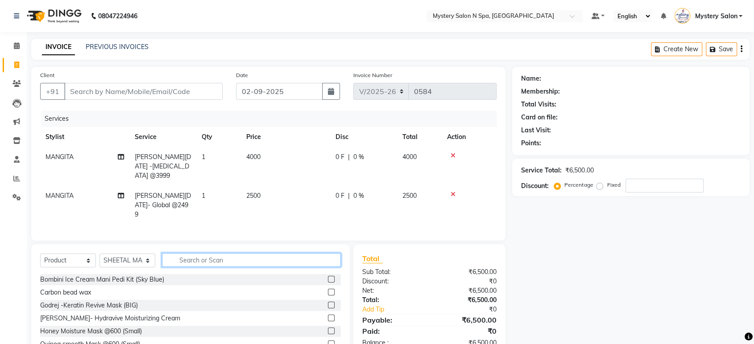
click at [202, 267] on input "text" at bounding box center [251, 260] width 179 height 14
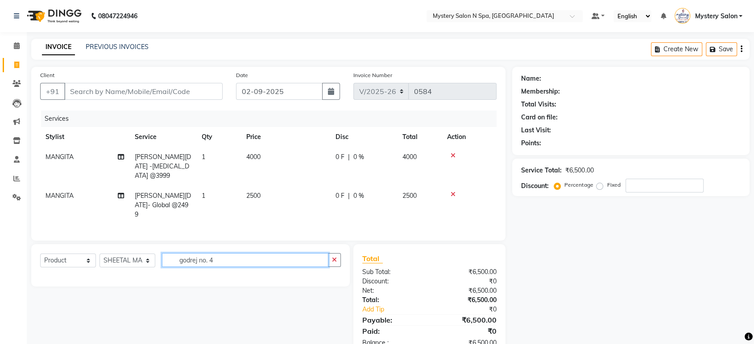
click at [208, 267] on input "godrej no. 4" at bounding box center [245, 260] width 166 height 14
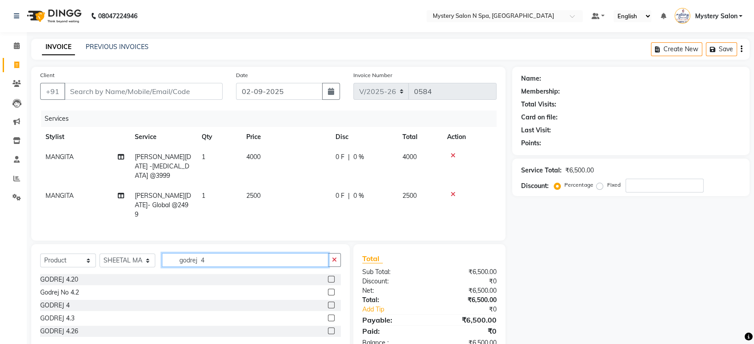
type input "godrej 4"
click at [329, 309] on label at bounding box center [331, 305] width 7 height 7
click at [329, 309] on input "checkbox" at bounding box center [331, 306] width 6 height 6
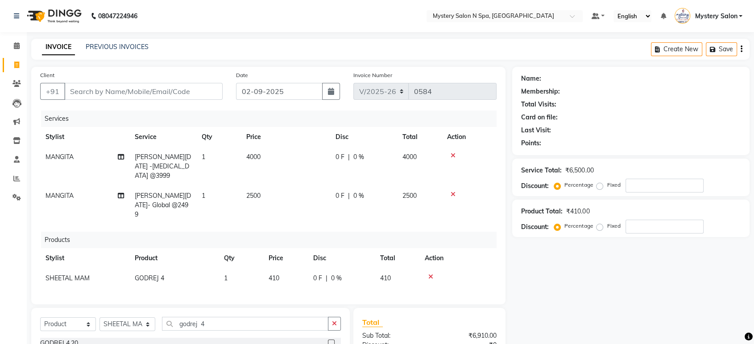
checkbox input "false"
click at [239, 273] on td "1" at bounding box center [241, 279] width 45 height 20
select select "4215"
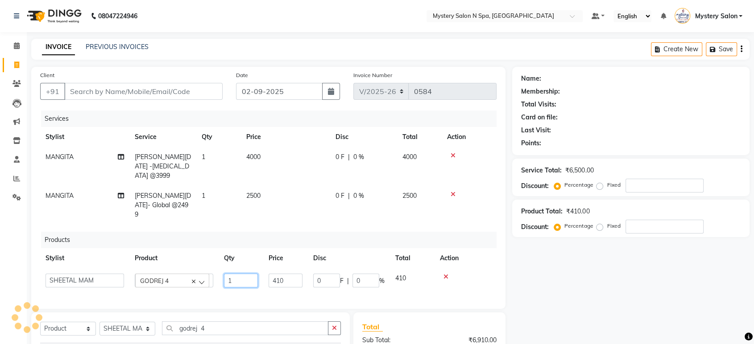
click at [241, 281] on input "1" at bounding box center [241, 281] width 34 height 14
type input "2"
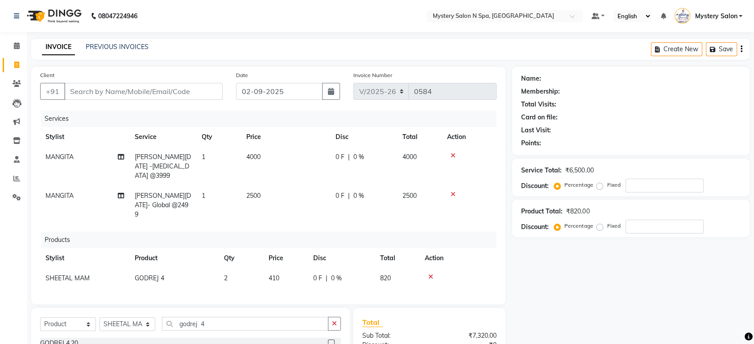
click at [610, 274] on div "Name: Membership: Total Visits: Card on file: Last Visit: Points: Service Total…" at bounding box center [634, 244] width 244 height 354
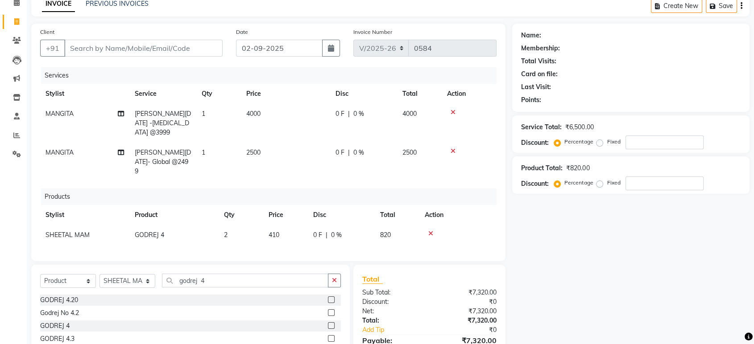
scroll to position [45, 0]
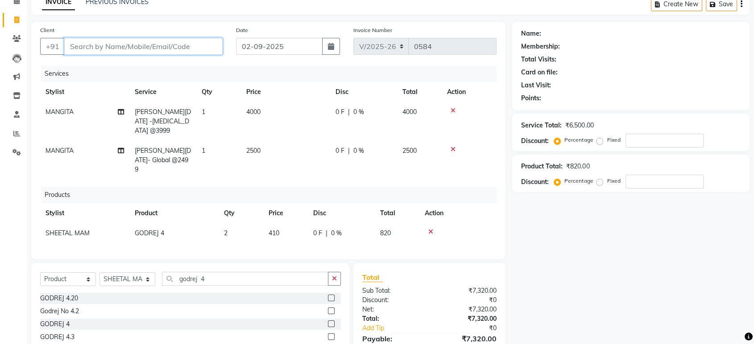
click at [193, 49] on input "Client" at bounding box center [143, 46] width 158 height 17
type input "k"
type input "0"
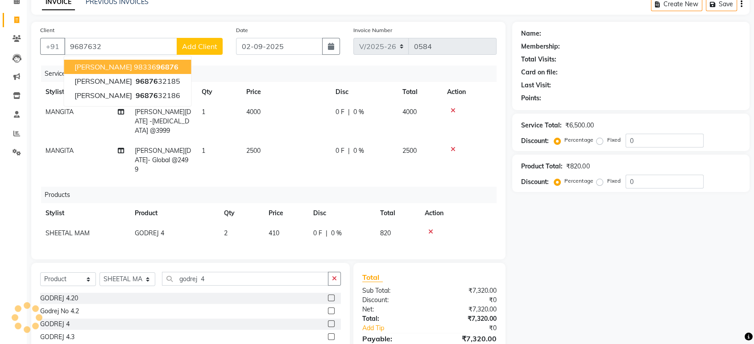
drag, startPoint x: 193, startPoint y: 49, endPoint x: 205, endPoint y: 54, distance: 13.4
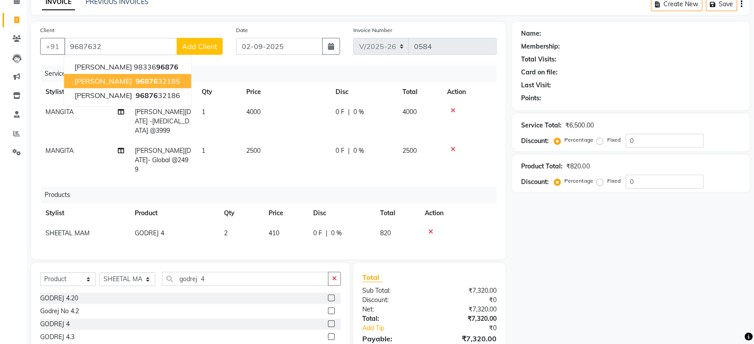
click at [136, 83] on span "96876" at bounding box center [147, 81] width 22 height 9
type input "9687632185"
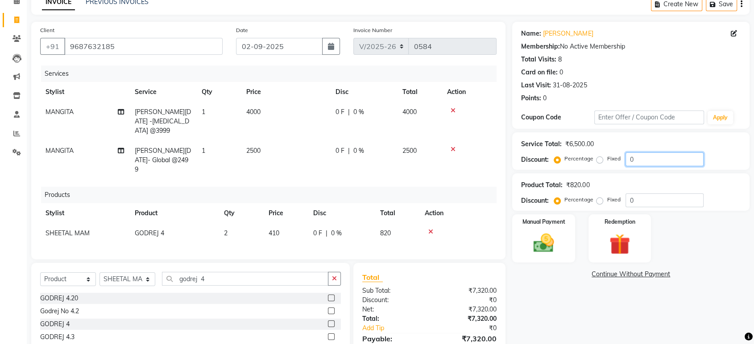
click at [639, 156] on input "0" at bounding box center [665, 160] width 78 height 14
click at [652, 198] on input "0" at bounding box center [665, 201] width 78 height 14
click at [549, 231] on div "Manual Payment" at bounding box center [543, 239] width 65 height 50
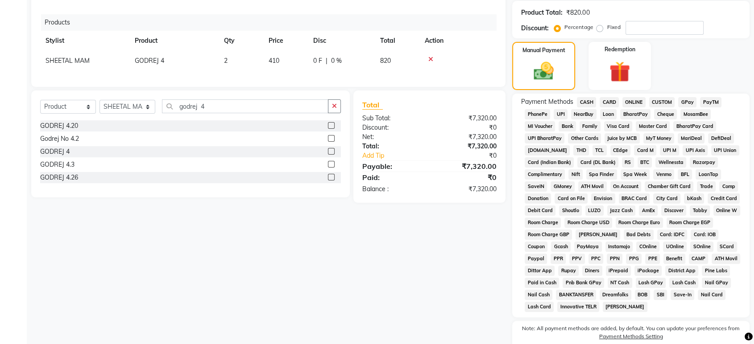
scroll to position [220, 0]
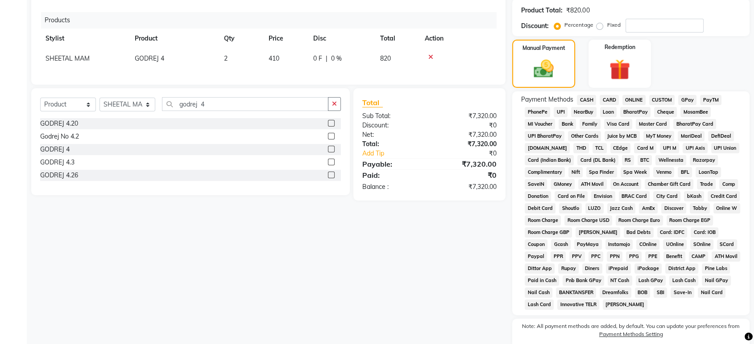
click at [691, 100] on span "GPay" at bounding box center [687, 100] width 18 height 10
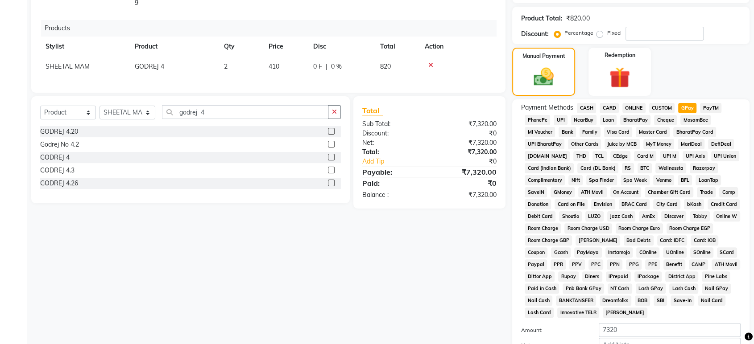
scroll to position [303, 0]
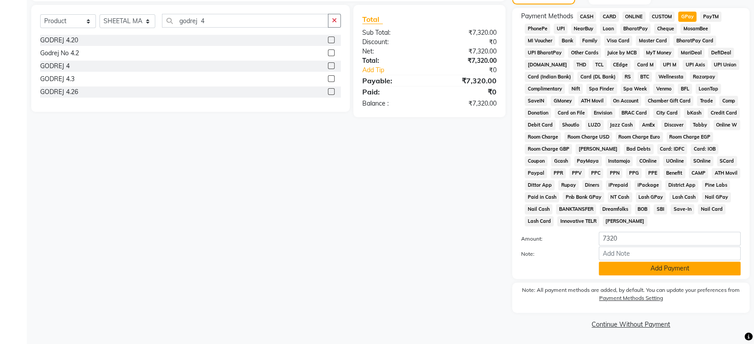
click at [668, 270] on button "Add Payment" at bounding box center [670, 269] width 142 height 14
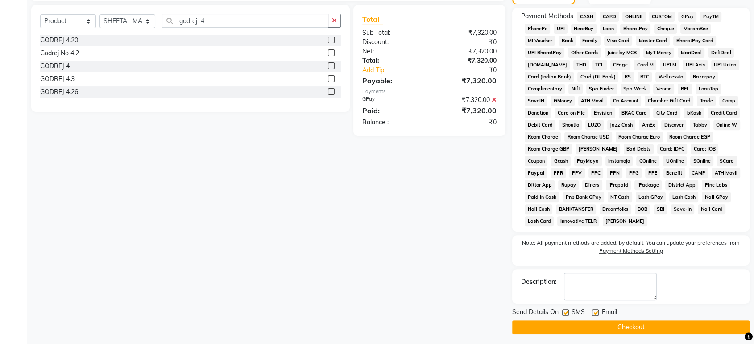
click at [668, 323] on button "Checkout" at bounding box center [630, 328] width 237 height 14
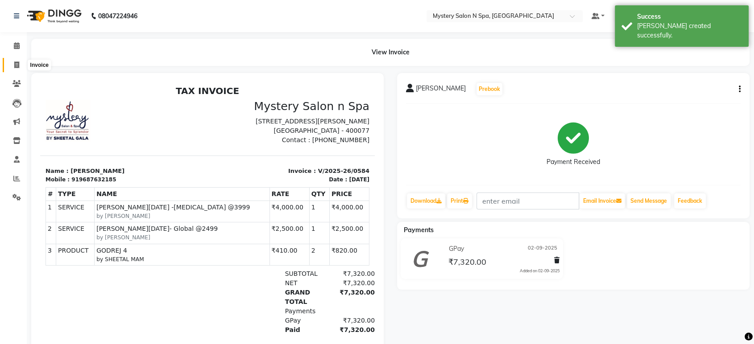
click at [16, 64] on icon at bounding box center [16, 65] width 5 height 7
select select "service"
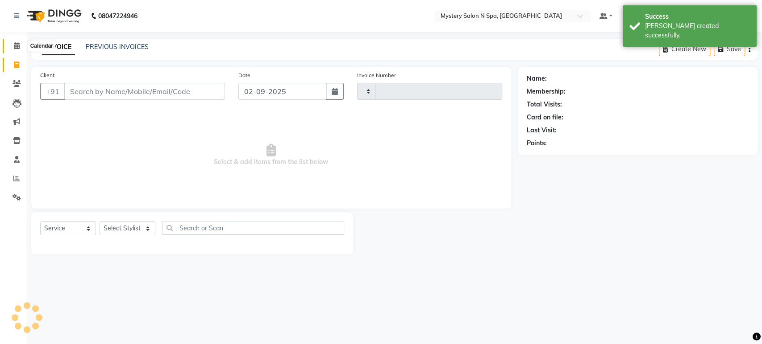
click at [16, 47] on icon at bounding box center [17, 45] width 6 height 7
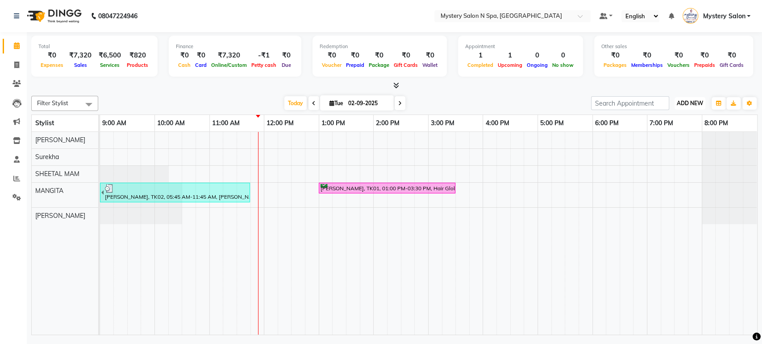
click at [680, 108] on button "ADD NEW Toggle Dropdown" at bounding box center [689, 103] width 31 height 12
click at [668, 140] on link "Add Expense" at bounding box center [669, 144] width 70 height 12
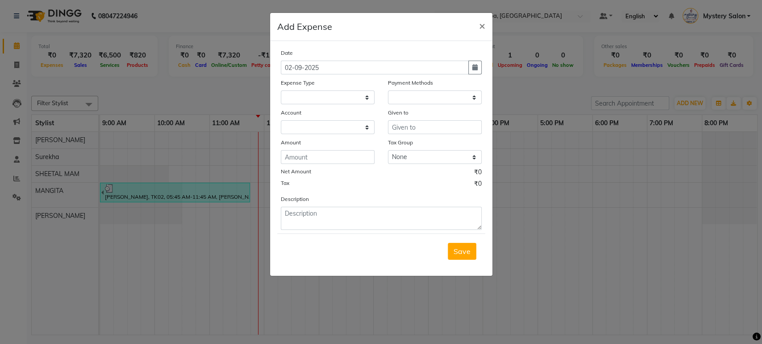
select select
select select "1"
select select "1918"
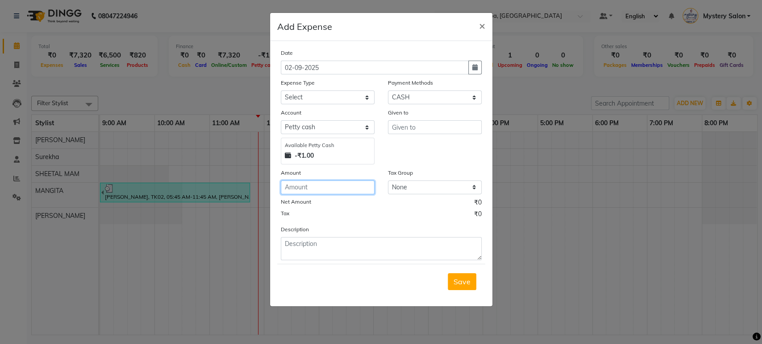
click at [305, 189] on input "number" at bounding box center [328, 188] width 94 height 14
click at [485, 21] on button "×" at bounding box center [482, 25] width 21 height 25
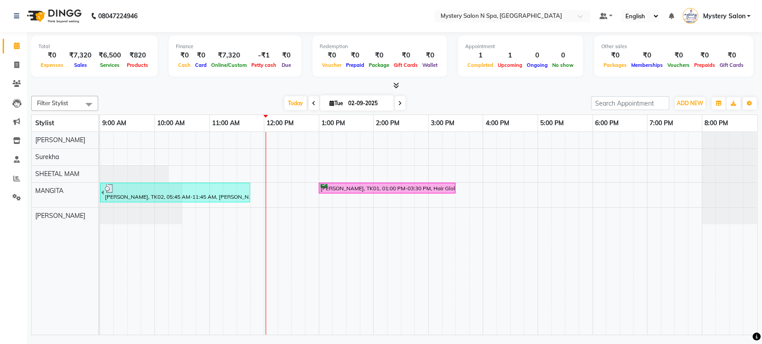
click at [398, 101] on icon at bounding box center [400, 103] width 4 height 5
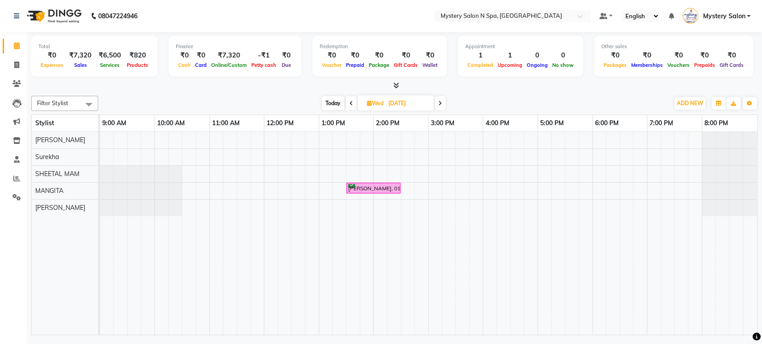
click at [333, 104] on span "Today" at bounding box center [333, 103] width 22 height 14
type input "02-09-2025"
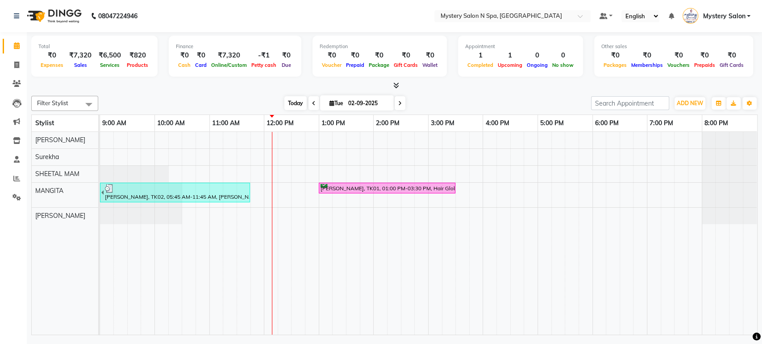
click at [292, 104] on span "Today" at bounding box center [295, 103] width 22 height 14
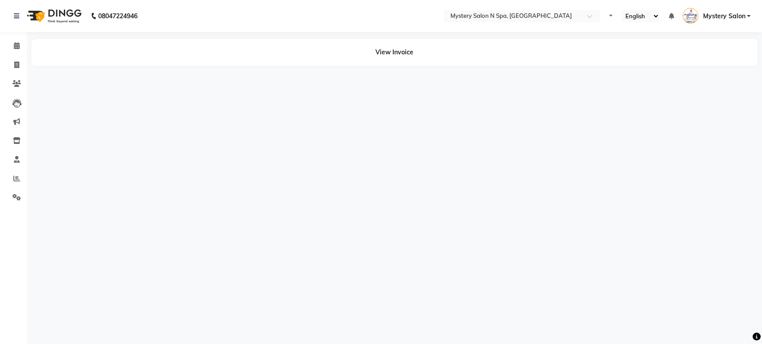
select select "en"
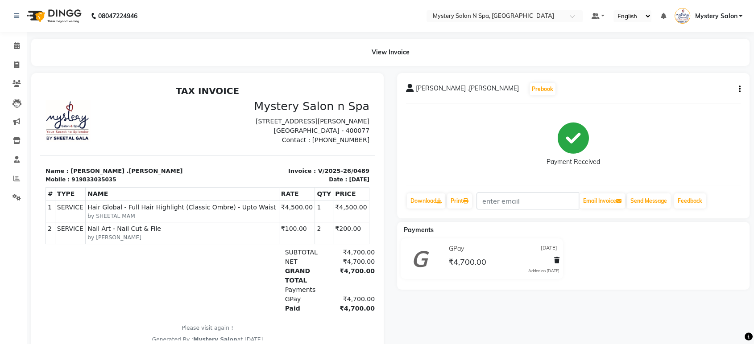
click at [739, 90] on icon "button" at bounding box center [740, 89] width 2 height 0
click at [701, 88] on div "Edit Invoice" at bounding box center [703, 89] width 45 height 11
select select "service"
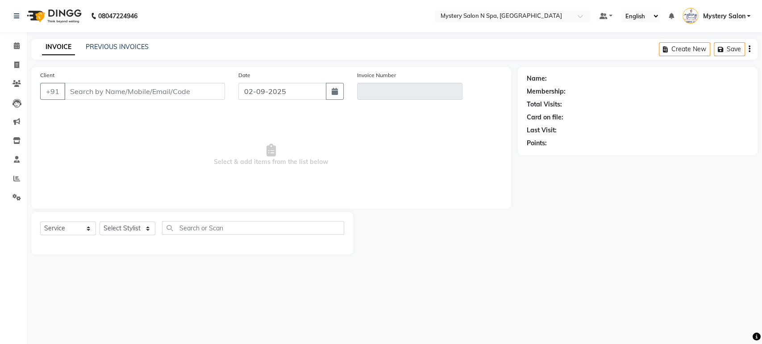
type input "9833035035"
type input "V/2025-26/0489"
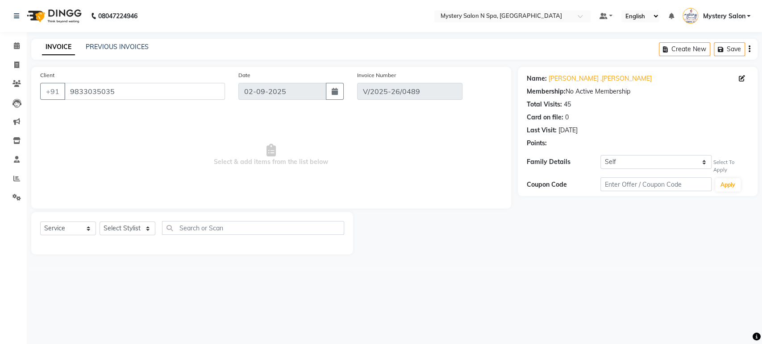
type input "05-08-2025"
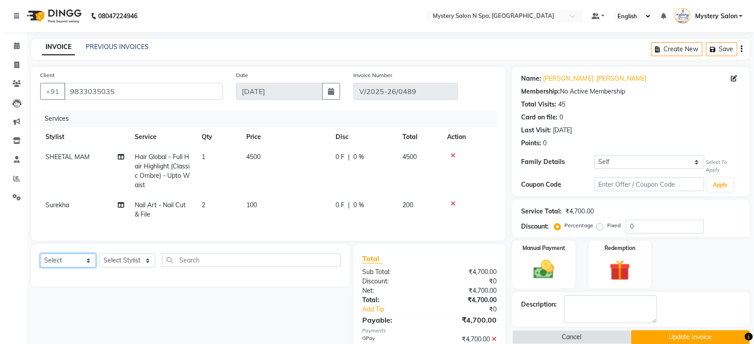
click at [66, 268] on select "Select Service Product Membership Package Voucher Prepaid Gift Card" at bounding box center [68, 261] width 56 height 14
select select "service"
click at [40, 261] on select "Select Service Product Membership Package Voucher Prepaid Gift Card" at bounding box center [68, 261] width 56 height 14
click at [128, 268] on select "Select Stylist Alim Salmani Choi MANGITA Mystery Salon SHEETAL MAM Surekha" at bounding box center [128, 261] width 56 height 14
select select "23857"
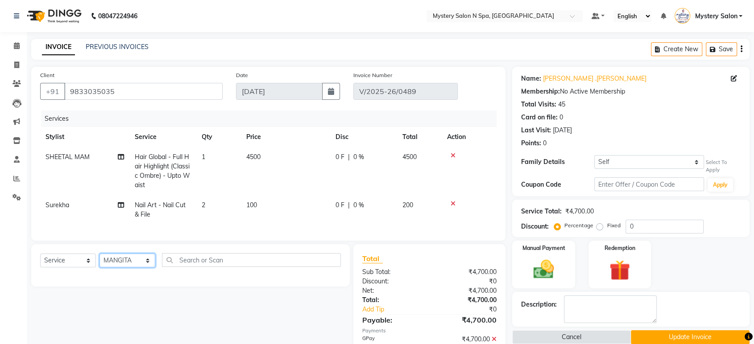
click at [100, 261] on select "Select Stylist Alim Salmani Choi MANGITA Mystery Salon SHEETAL MAM Surekha" at bounding box center [128, 261] width 56 height 14
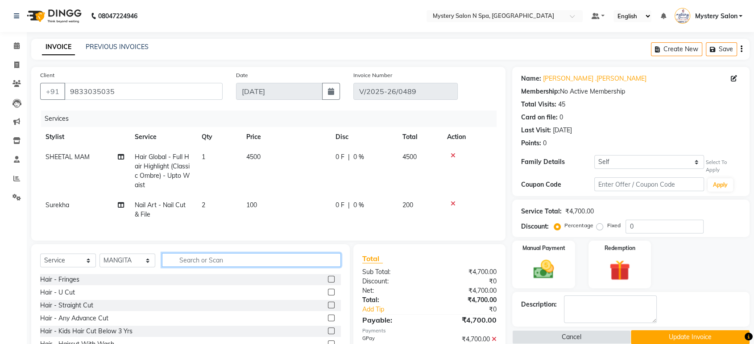
click at [211, 266] on input "text" at bounding box center [251, 260] width 179 height 14
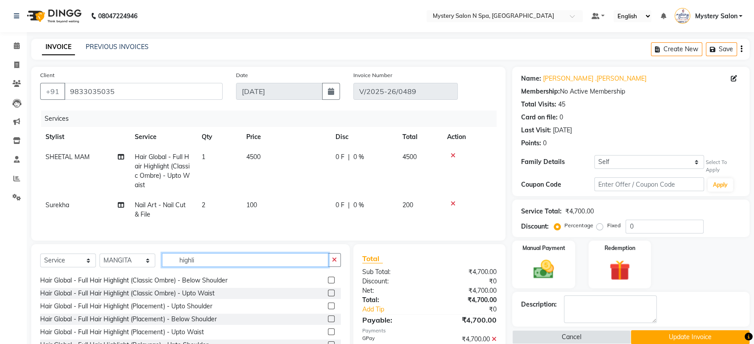
scroll to position [66, 0]
type input "highli"
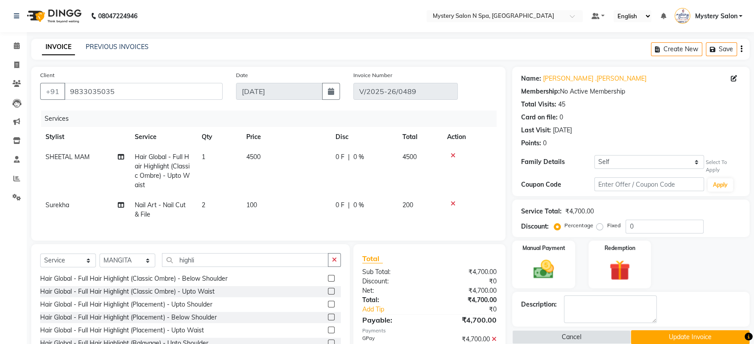
click at [328, 295] on label at bounding box center [331, 291] width 7 height 7
click at [328, 295] on input "checkbox" at bounding box center [331, 292] width 6 height 6
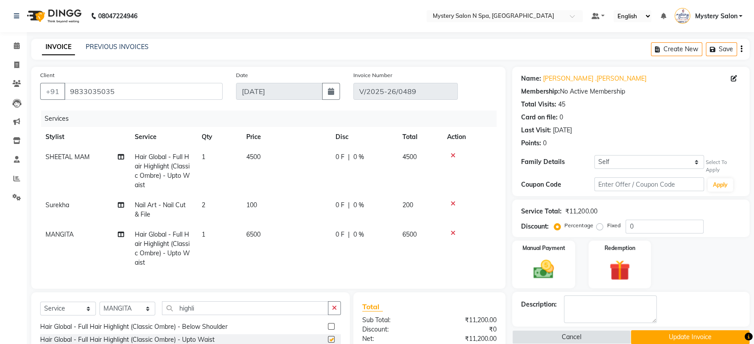
checkbox input "false"
click at [282, 235] on td "6500" at bounding box center [285, 249] width 89 height 48
select select "23857"
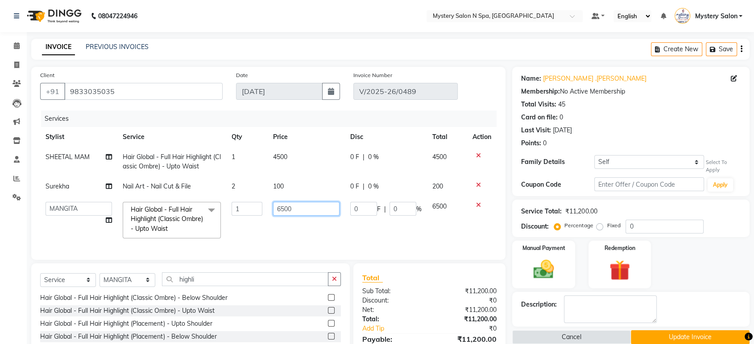
click at [283, 210] on input "6500" at bounding box center [306, 209] width 66 height 14
click at [297, 209] on input "00" at bounding box center [306, 209] width 66 height 14
type input "0"
type input "2250"
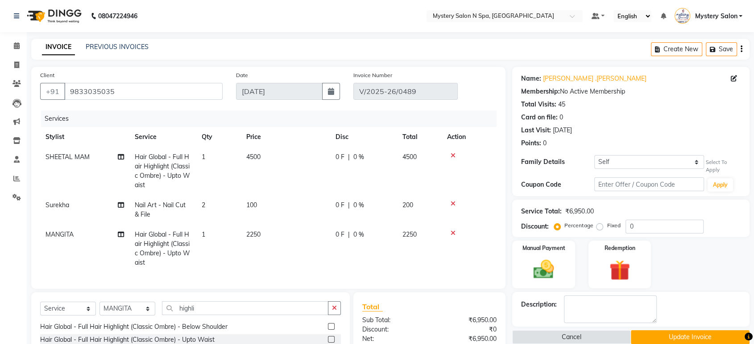
click at [288, 156] on td "4500" at bounding box center [285, 171] width 89 height 48
select select "4215"
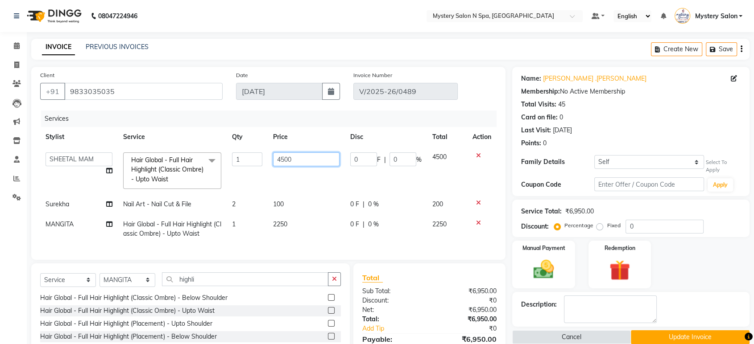
click at [296, 158] on input "4500" at bounding box center [306, 160] width 66 height 14
type input "4"
type input "2250"
click at [424, 298] on div "Client +91 9833035035 Date 05-08-2025 Invoice Number V/2025-26/0489 Services St…" at bounding box center [269, 231] width 488 height 328
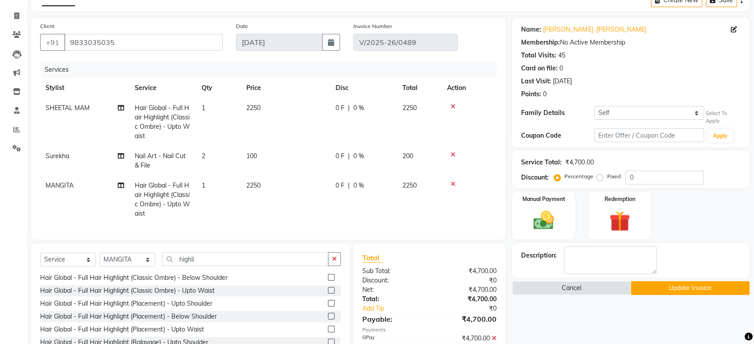
scroll to position [100, 0]
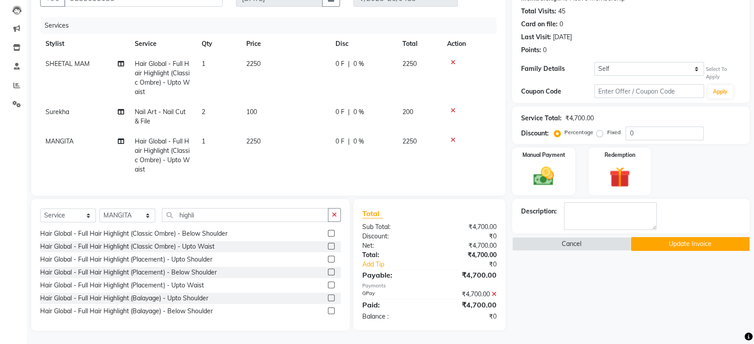
click at [638, 239] on button "Update Invoice" at bounding box center [690, 244] width 119 height 14
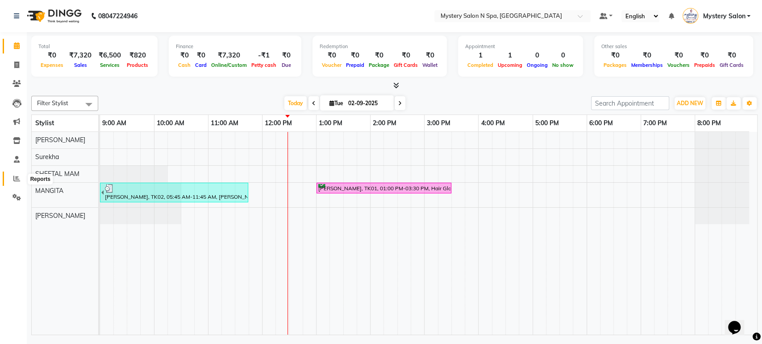
click at [16, 174] on span at bounding box center [17, 179] width 16 height 10
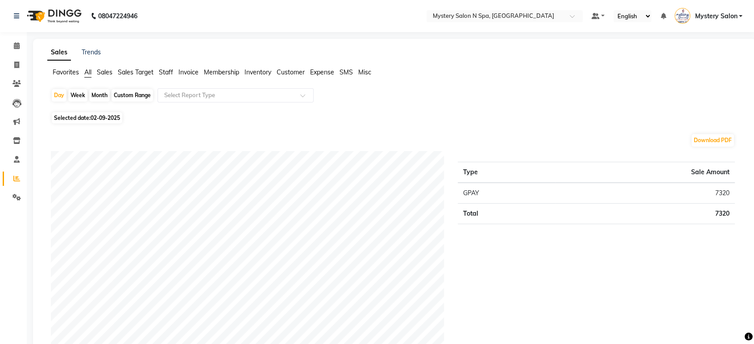
click at [96, 96] on div "Month" at bounding box center [99, 95] width 21 height 12
select select "9"
select select "2025"
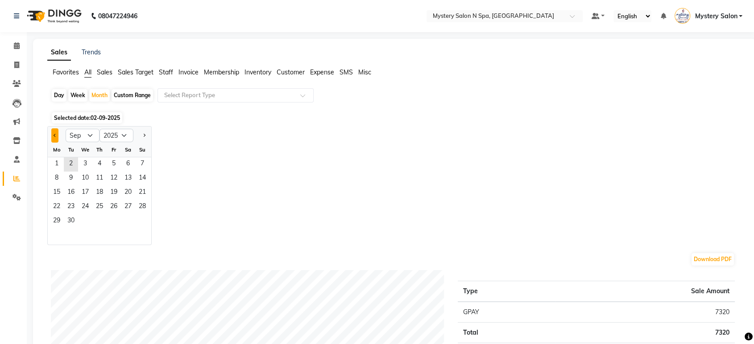
click at [58, 134] on button "Previous month" at bounding box center [54, 136] width 7 height 14
select select "8"
click at [108, 163] on span "1" at bounding box center [114, 165] width 14 height 14
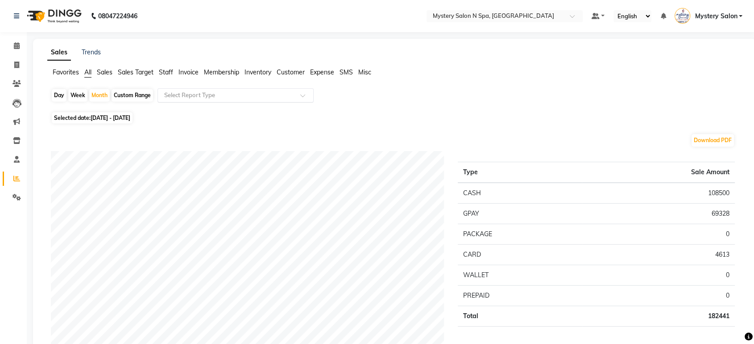
click at [193, 97] on input "text" at bounding box center [226, 95] width 129 height 9
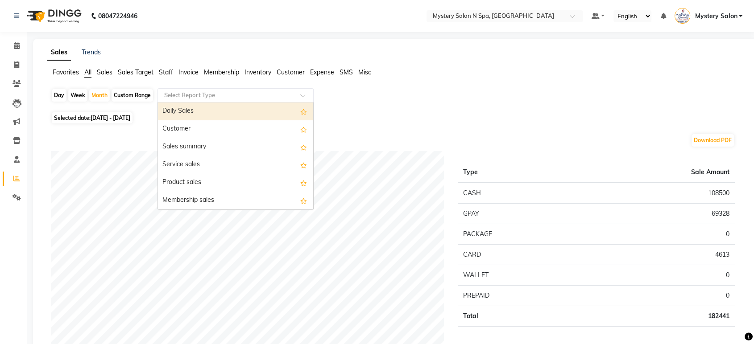
click at [203, 96] on input "text" at bounding box center [226, 95] width 129 height 9
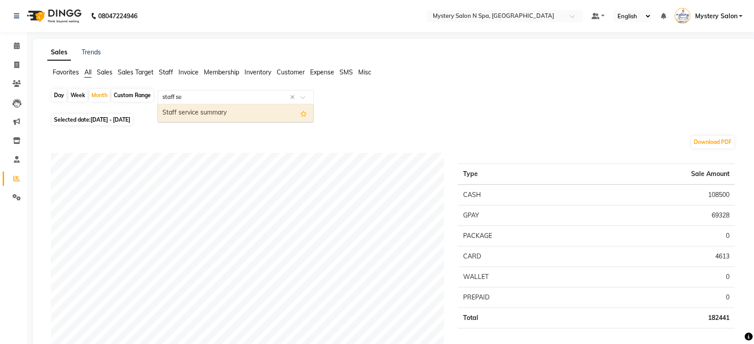
type input "staff ser"
click at [207, 113] on div "Staff service summary" at bounding box center [235, 113] width 155 height 18
select select "filtered_report"
select select "pdf"
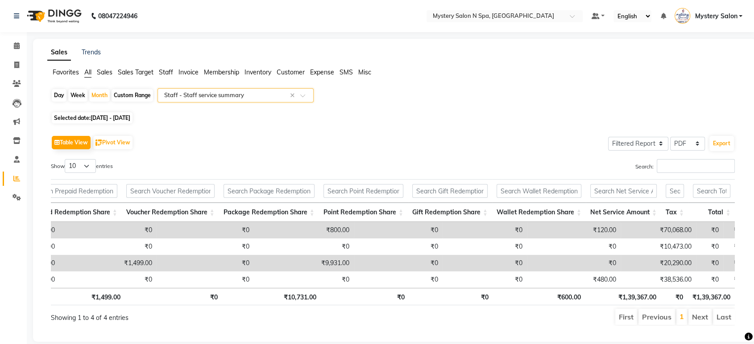
click at [209, 90] on div "Select Report Type × Staff - Staff service summary ×" at bounding box center [236, 95] width 156 height 14
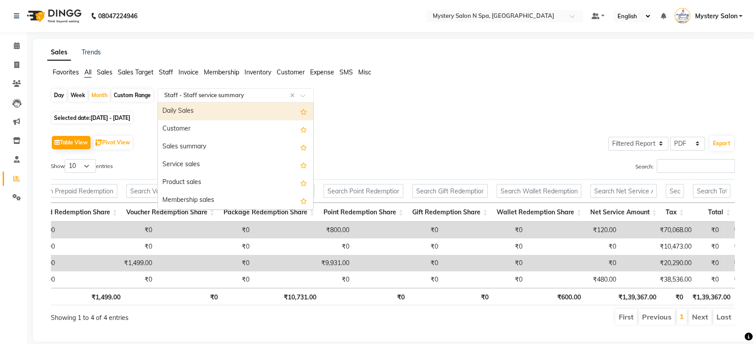
click at [253, 117] on div "Daily Sales" at bounding box center [235, 112] width 155 height 18
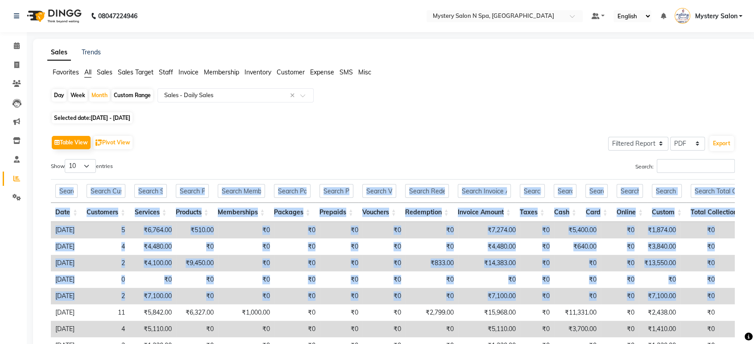
drag, startPoint x: 753, startPoint y: 172, endPoint x: 761, endPoint y: 295, distance: 123.8
click at [754, 295] on html "08047224946 Select Location × Mystery Salon N Spa, Ghatkopar East Default Panel…" at bounding box center [377, 172] width 754 height 344
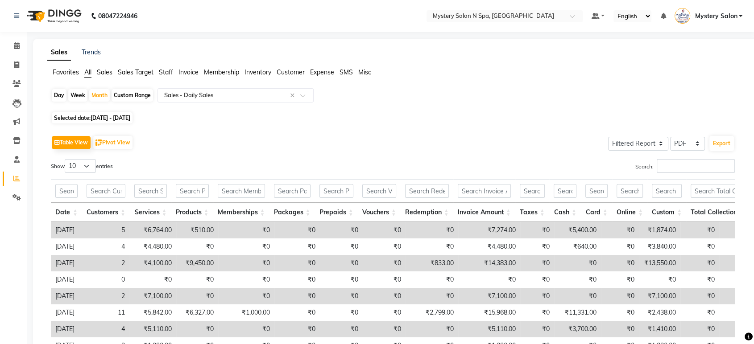
drag, startPoint x: 512, startPoint y: 129, endPoint x: 534, endPoint y: 129, distance: 21.9
click at [512, 129] on div "Table View Pivot View Select Full Report Filtered Report Select CSV PDF Export …" at bounding box center [393, 279] width 698 height 306
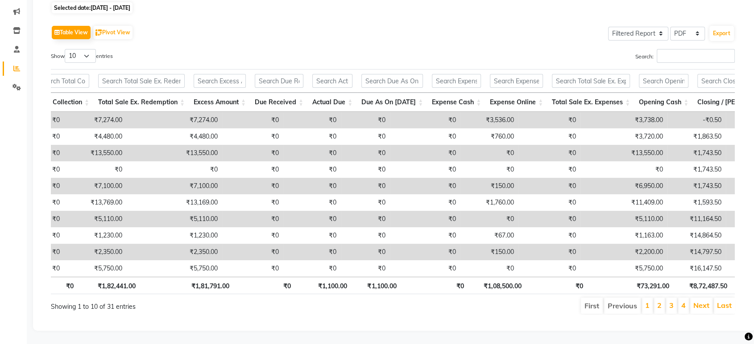
scroll to position [0, 314]
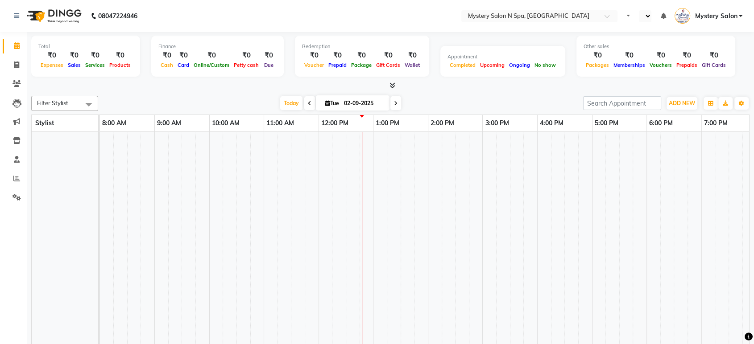
select select "en"
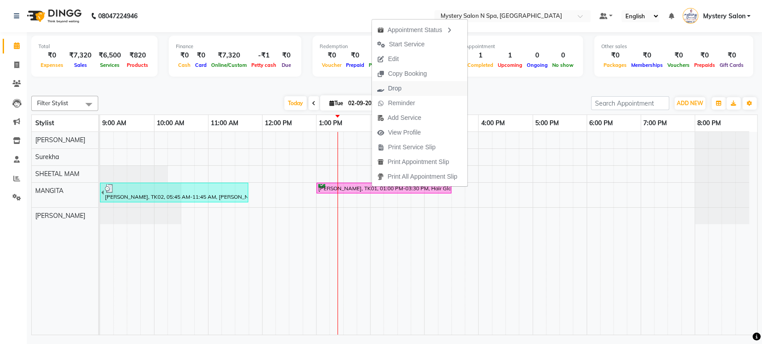
click at [400, 90] on span "Drop" at bounding box center [394, 88] width 13 height 9
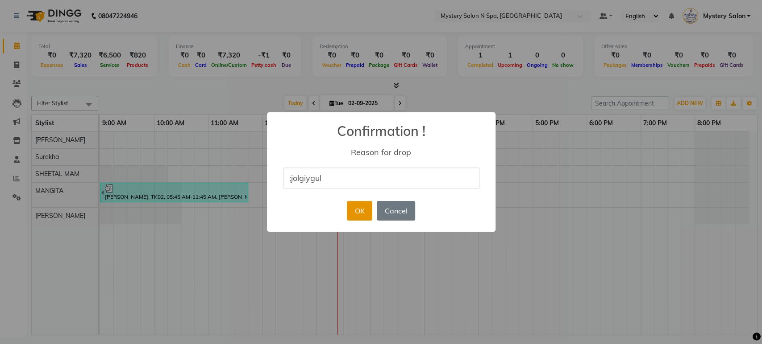
type input ";jolgiygul"
click at [357, 213] on button "OK" at bounding box center [359, 211] width 25 height 20
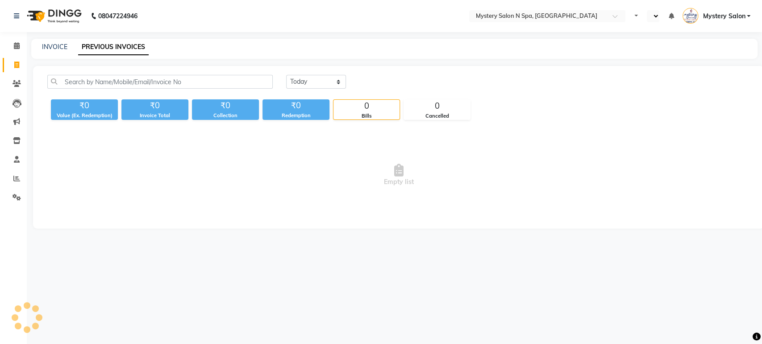
select select "en"
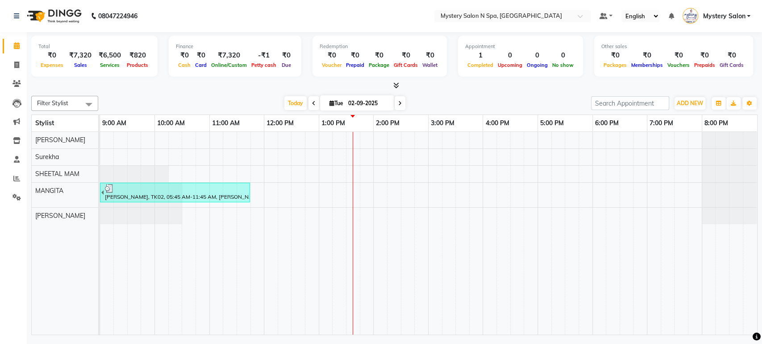
drag, startPoint x: 291, startPoint y: 102, endPoint x: 250, endPoint y: 68, distance: 53.6
click at [292, 102] on span "Today" at bounding box center [295, 103] width 22 height 14
click at [287, 100] on span "Today" at bounding box center [295, 103] width 22 height 14
click at [398, 102] on icon at bounding box center [400, 103] width 4 height 5
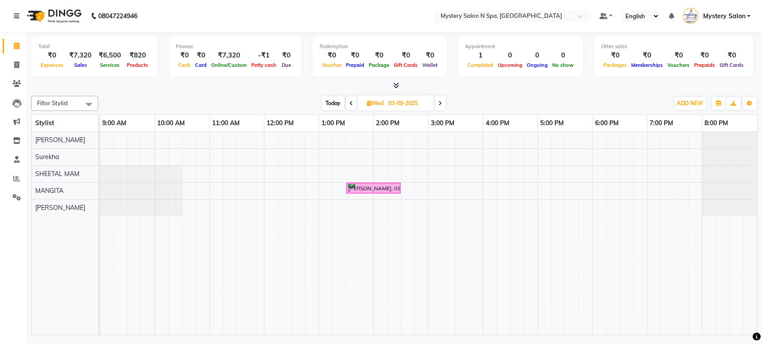
click at [440, 106] on span at bounding box center [440, 103] width 11 height 14
click at [440, 106] on span at bounding box center [439, 103] width 11 height 14
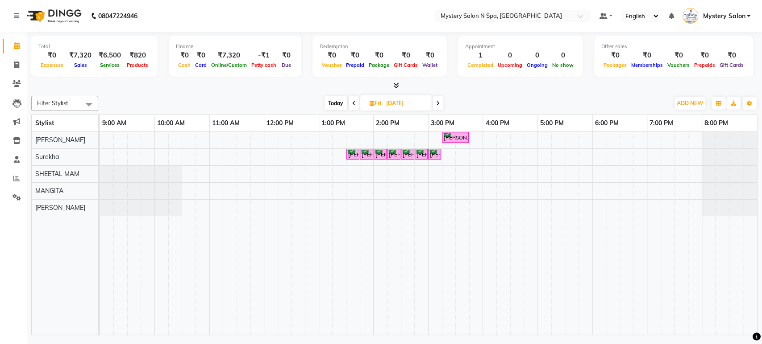
click at [437, 103] on icon at bounding box center [438, 103] width 4 height 5
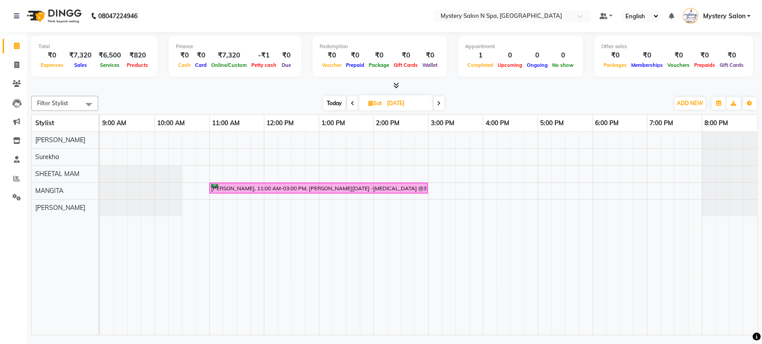
click at [437, 103] on icon at bounding box center [439, 103] width 4 height 5
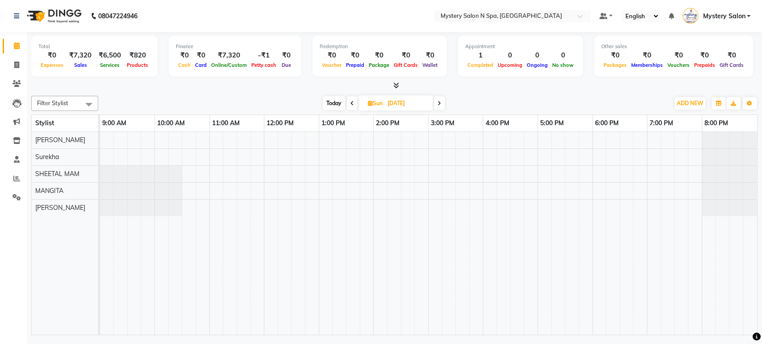
click at [336, 104] on span "Today" at bounding box center [334, 103] width 22 height 14
type input "02-09-2025"
